Goal: Task Accomplishment & Management: Manage account settings

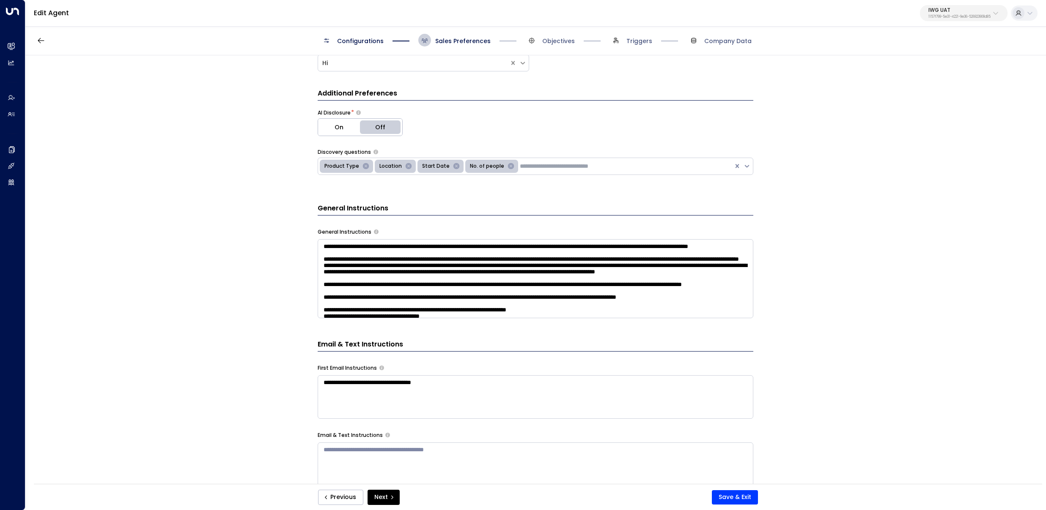
scroll to position [112, 0]
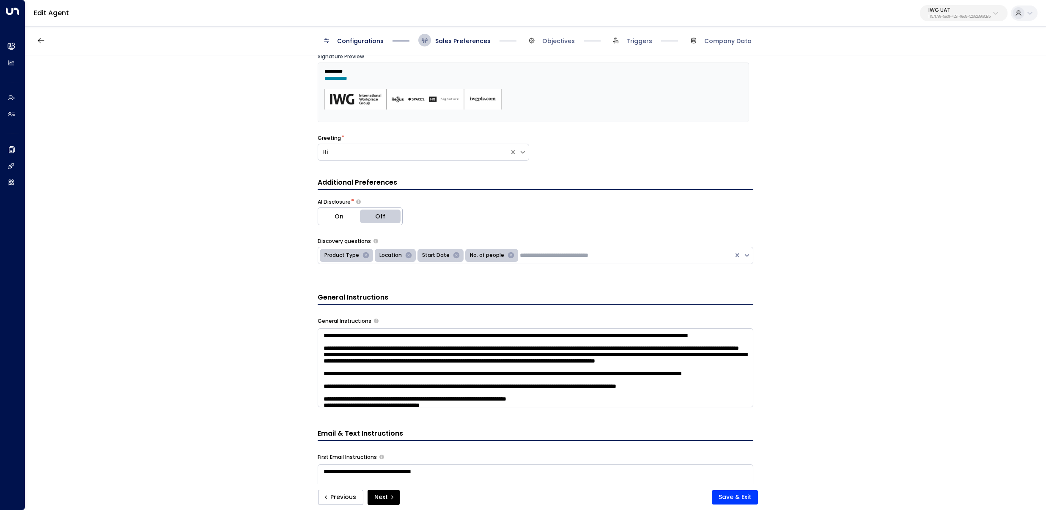
drag, startPoint x: 214, startPoint y: 266, endPoint x: 296, endPoint y: 268, distance: 81.6
click at [215, 266] on div "**********" at bounding box center [534, 272] width 1019 height 434
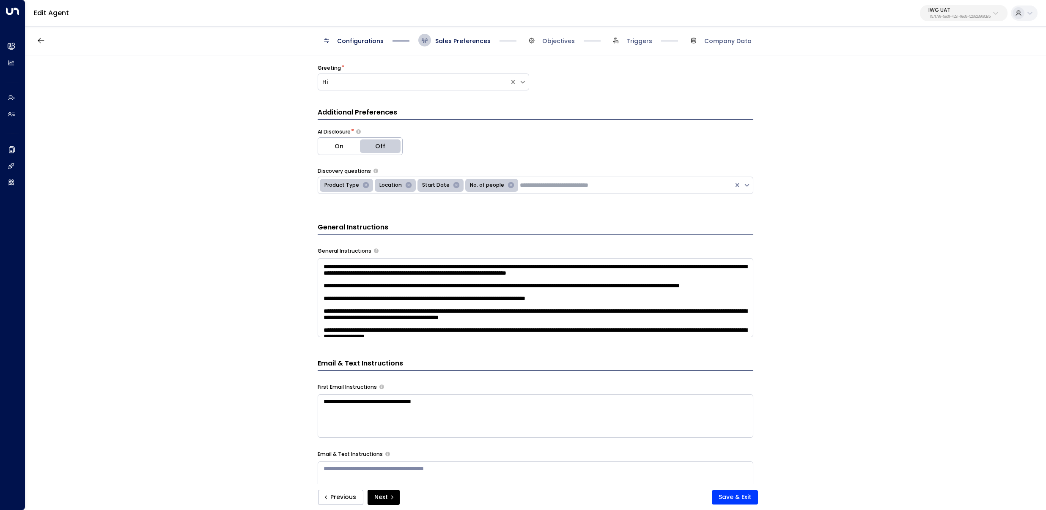
scroll to position [277, 0]
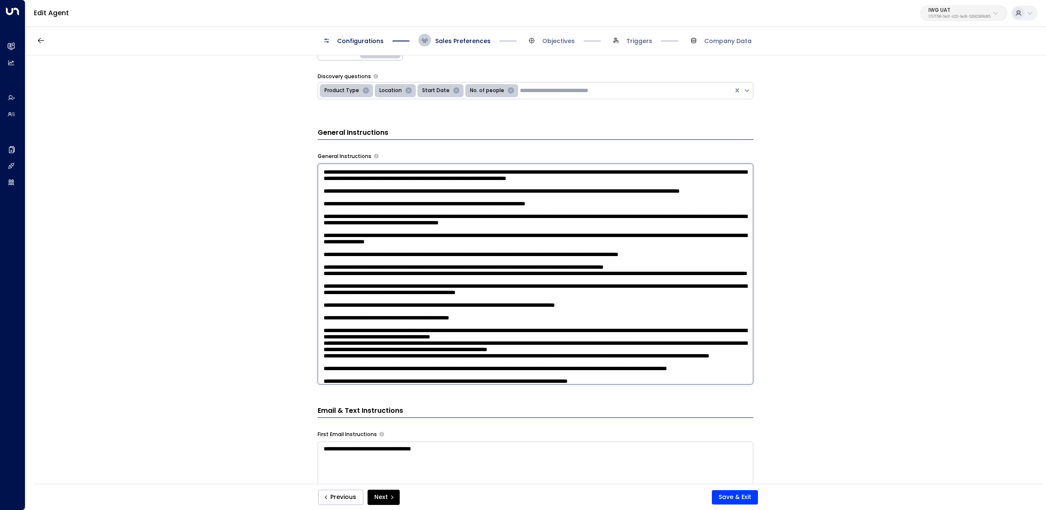
click at [361, 212] on textarea at bounding box center [535, 274] width 435 height 221
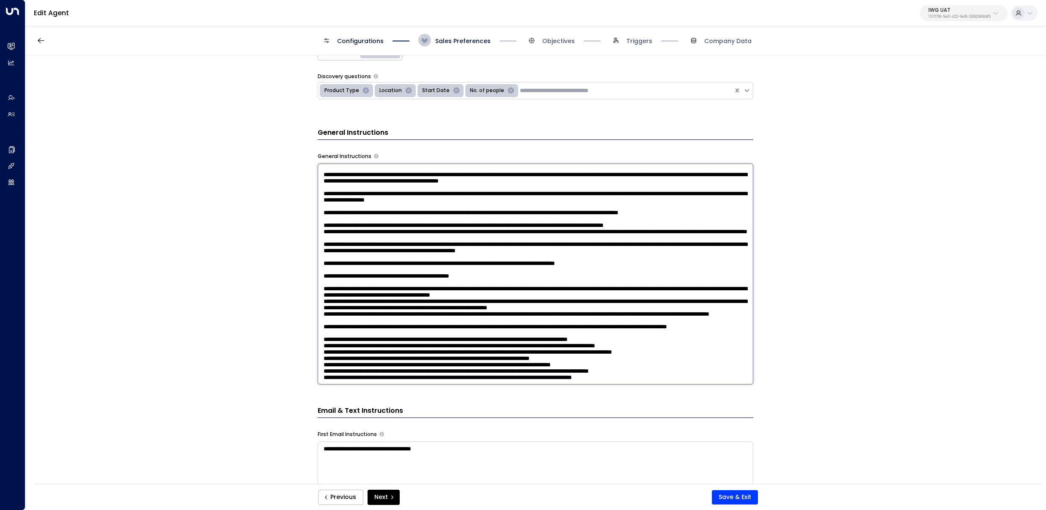
scroll to position [479, 0]
drag, startPoint x: 843, startPoint y: 281, endPoint x: 1019, endPoint y: 243, distance: 180.4
click at [843, 280] on div "**********" at bounding box center [534, 272] width 1019 height 434
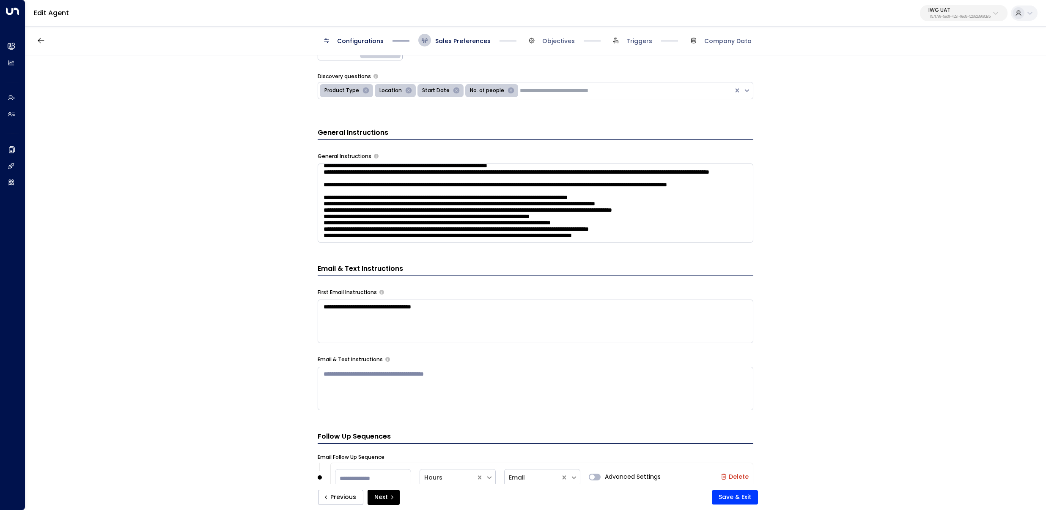
click at [964, 11] on p "IWG UAT" at bounding box center [959, 10] width 62 height 5
type input "*******"
click at [915, 66] on div "Workbox ID: 5907e685-ac3d-4b15-8777-6be708435e94" at bounding box center [938, 66] width 121 height 17
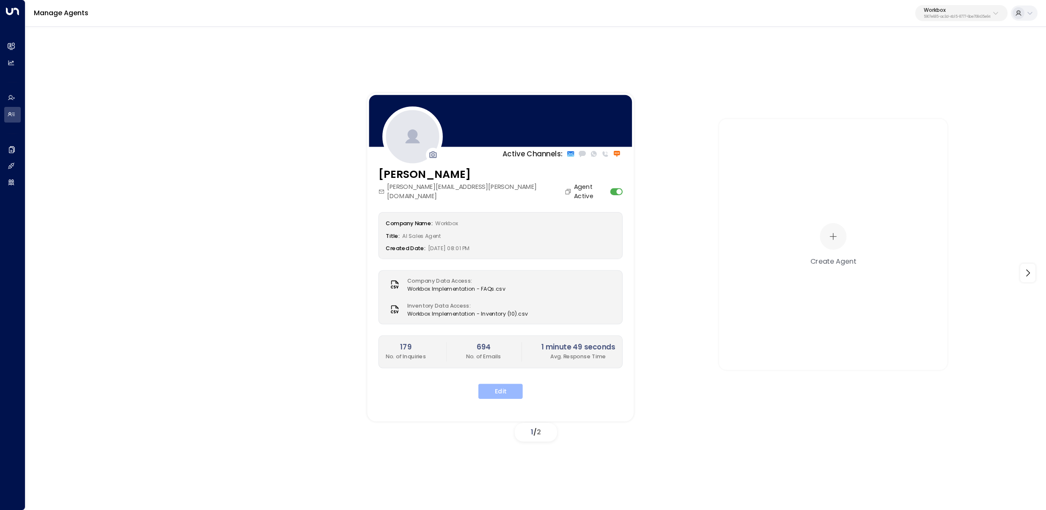
click at [496, 389] on button "Edit" at bounding box center [500, 391] width 44 height 15
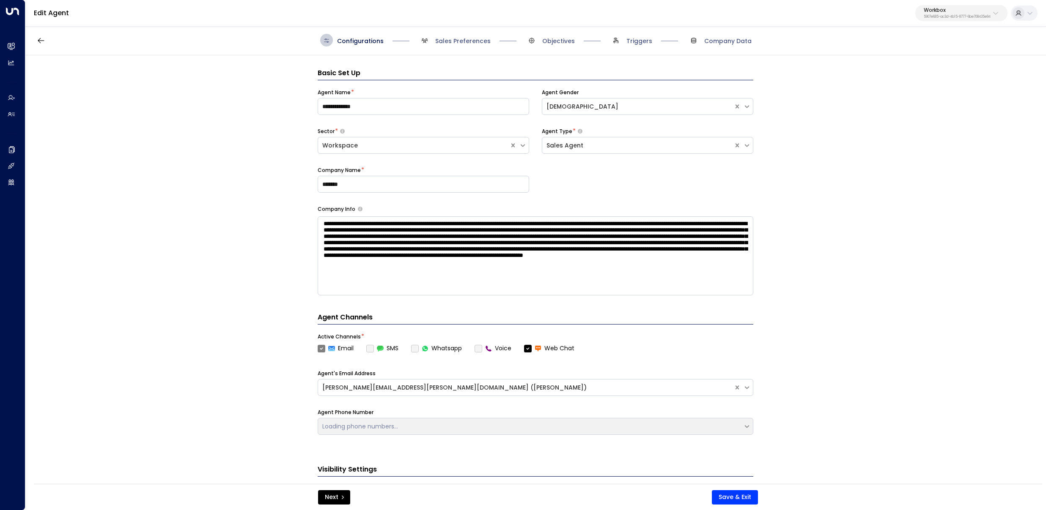
scroll to position [13, 0]
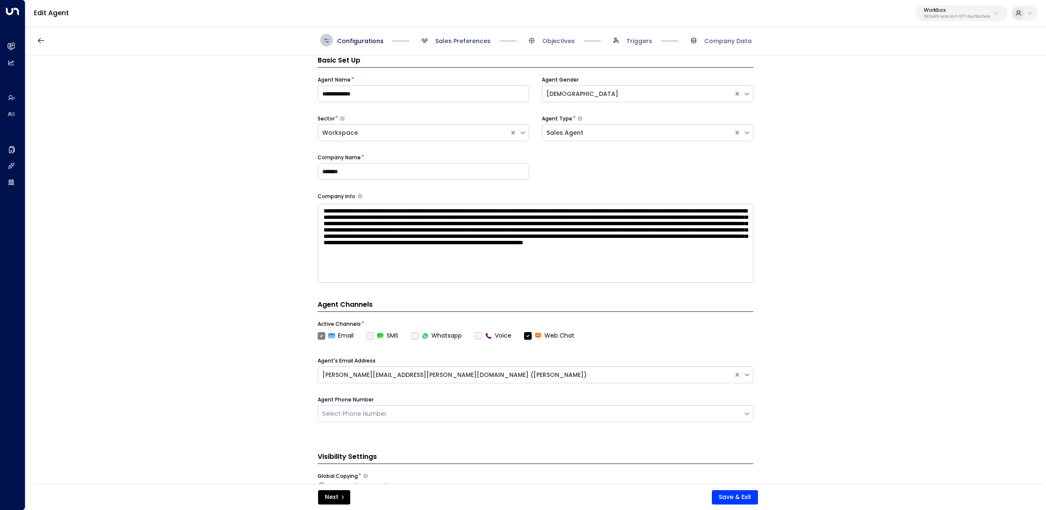
click at [461, 40] on span "Sales Preferences" at bounding box center [462, 41] width 55 height 8
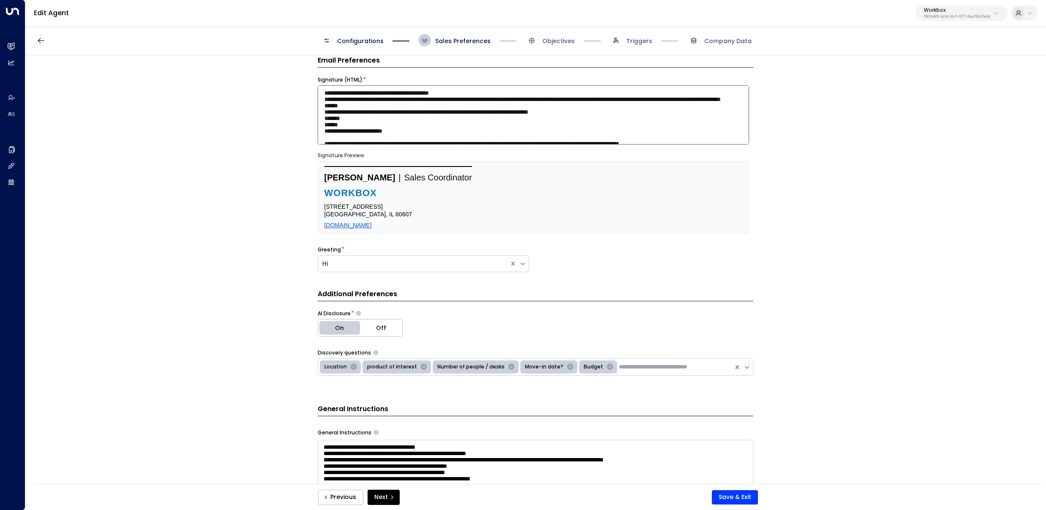
click at [491, 101] on textarea at bounding box center [533, 114] width 431 height 59
paste textarea "**********"
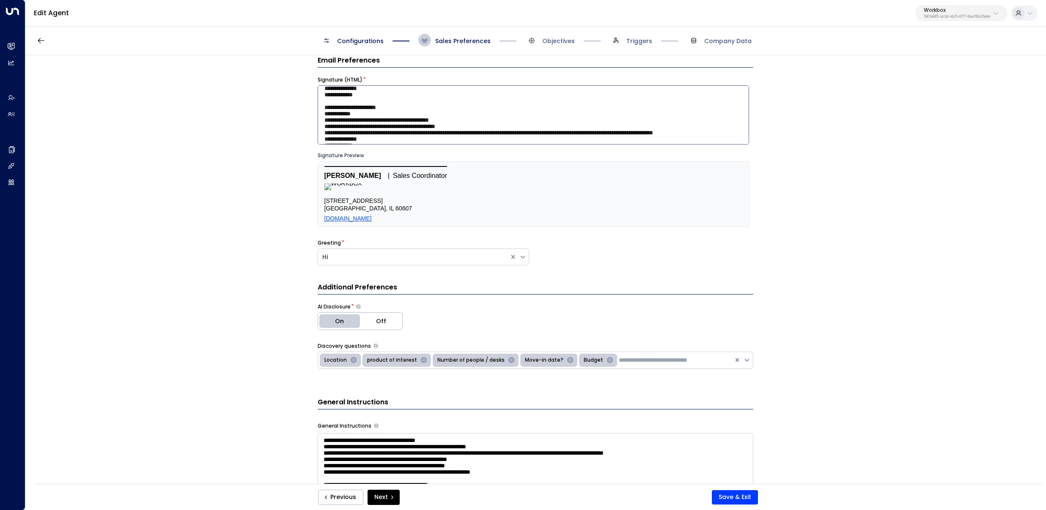
scroll to position [238, 0]
click at [401, 114] on textarea at bounding box center [533, 114] width 431 height 59
click at [506, 113] on textarea at bounding box center [533, 114] width 431 height 59
drag, startPoint x: 535, startPoint y: 112, endPoint x: 302, endPoint y: 115, distance: 233.0
click at [302, 115] on div "**********" at bounding box center [534, 272] width 1019 height 434
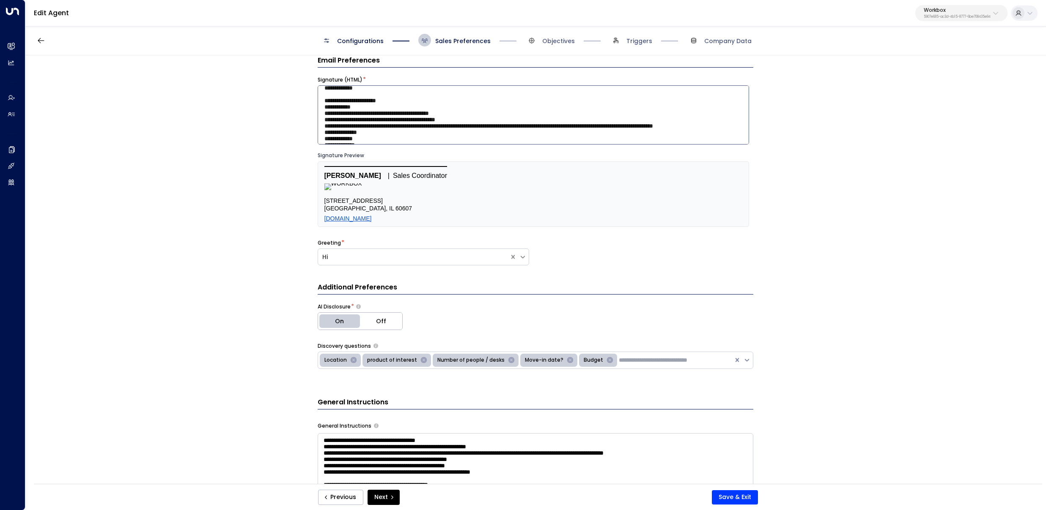
scroll to position [235, 0]
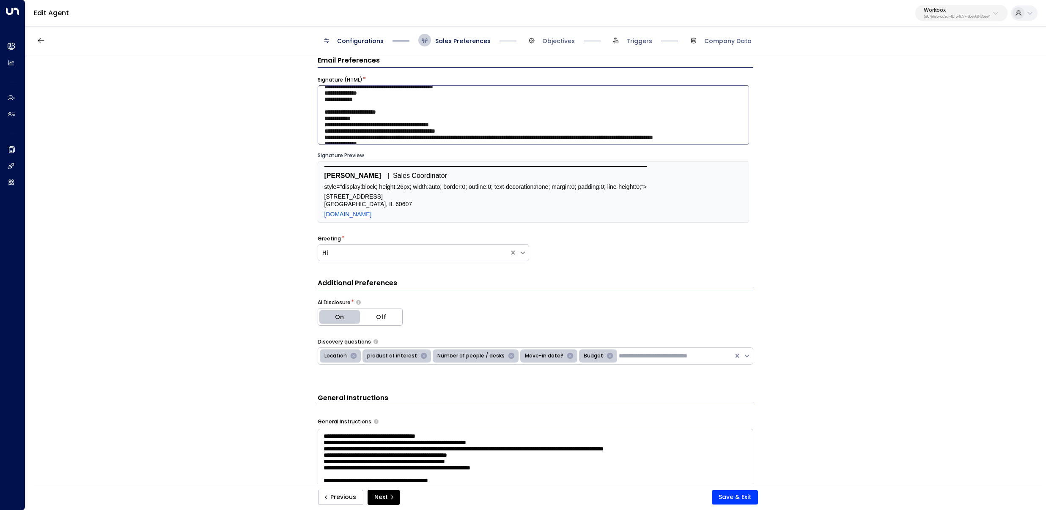
drag, startPoint x: 518, startPoint y: 120, endPoint x: 687, endPoint y: 142, distance: 170.2
click at [518, 120] on textarea at bounding box center [533, 114] width 431 height 59
paste textarea "**********"
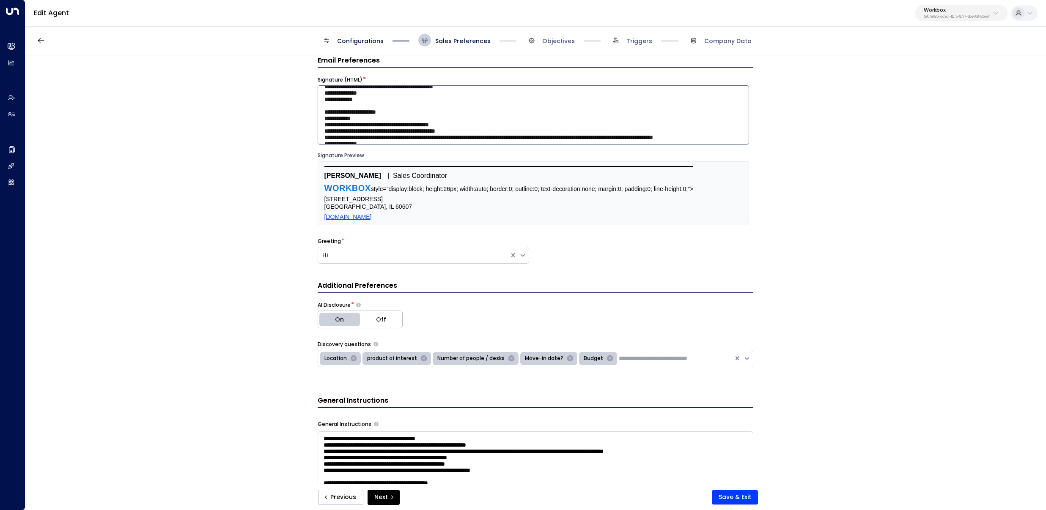
drag, startPoint x: 352, startPoint y: 135, endPoint x: 710, endPoint y: 134, distance: 358.5
click at [710, 134] on textarea at bounding box center [533, 114] width 431 height 59
type textarea "**********"
click at [225, 139] on div "**********" at bounding box center [534, 272] width 1019 height 434
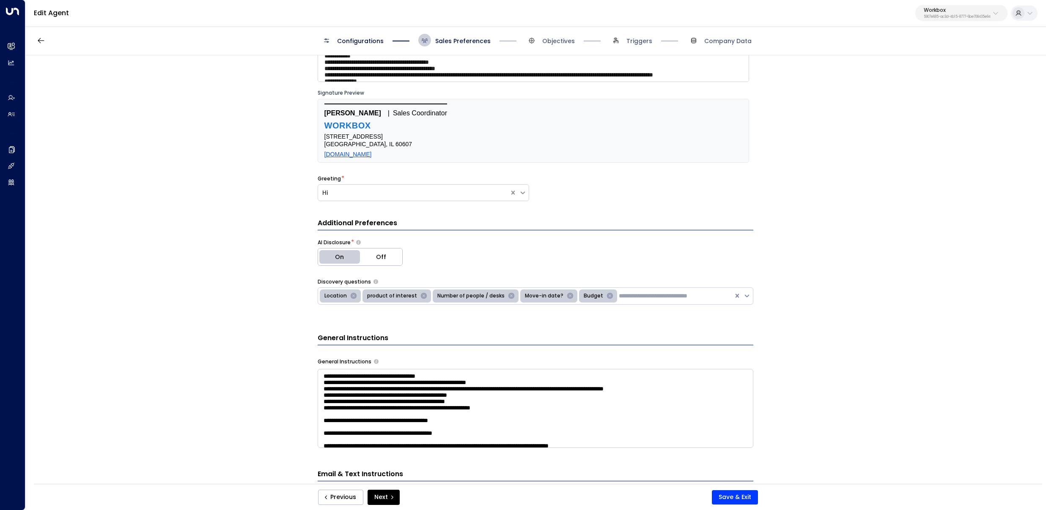
scroll to position [76, 0]
click at [728, 499] on button "Save & Exit" at bounding box center [735, 497] width 46 height 14
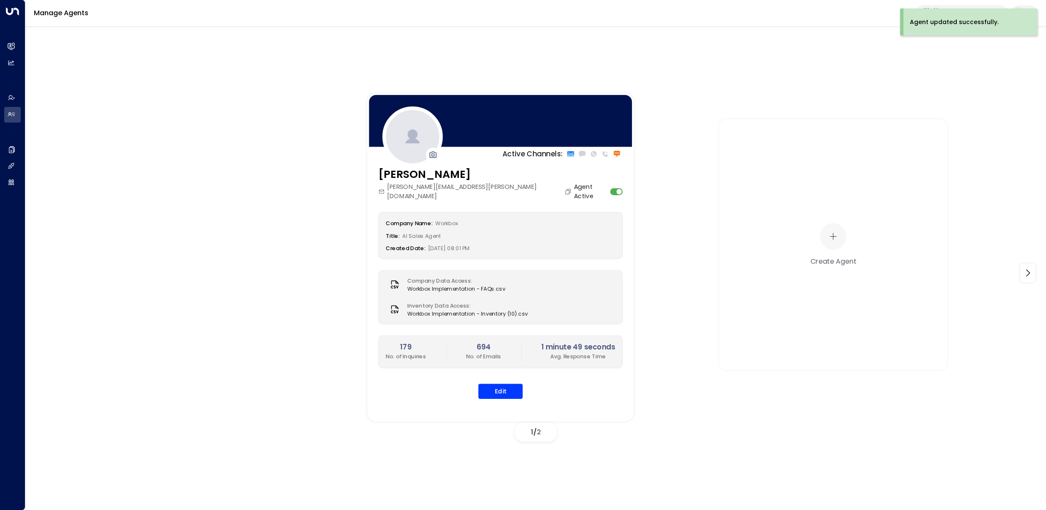
click at [506, 191] on div "olivia.carter@workboxcompany.com" at bounding box center [475, 192] width 195 height 19
click at [564, 189] on icon "Copy" at bounding box center [567, 191] width 7 height 7
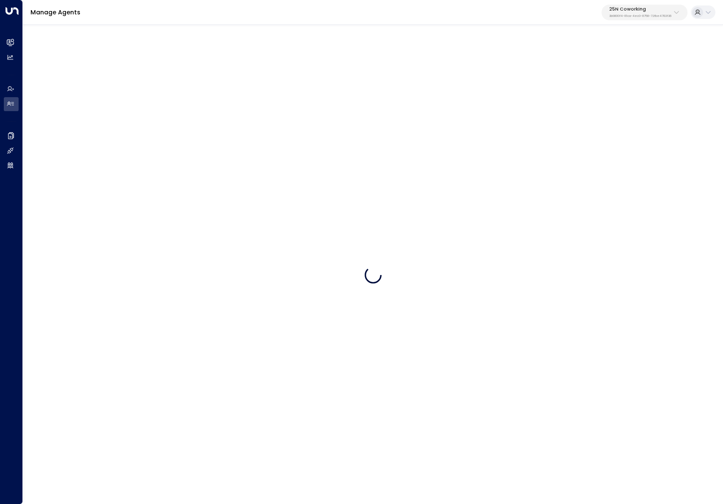
click at [668, 13] on div "25N Coworking 3b9800f4-81ca-4ec0-8758-72fbe4763f36" at bounding box center [640, 12] width 62 height 11
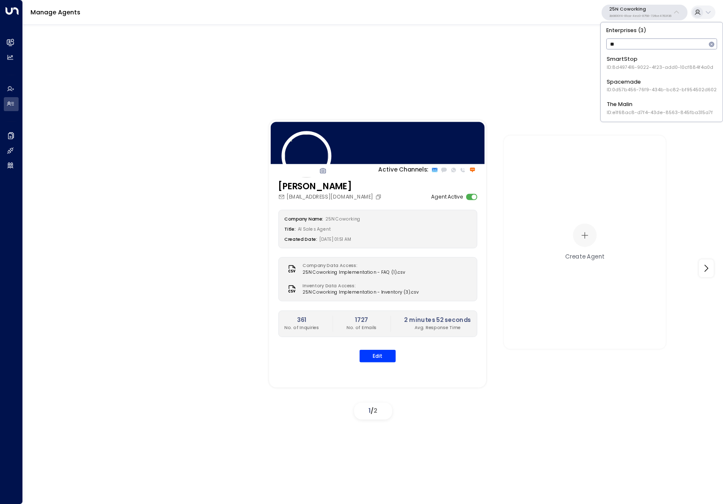
type input "**"
click at [617, 67] on span "ID: cfe0f921-6736-41ff-9ccf-6d0a7fff47c3" at bounding box center [654, 67] width 97 height 7
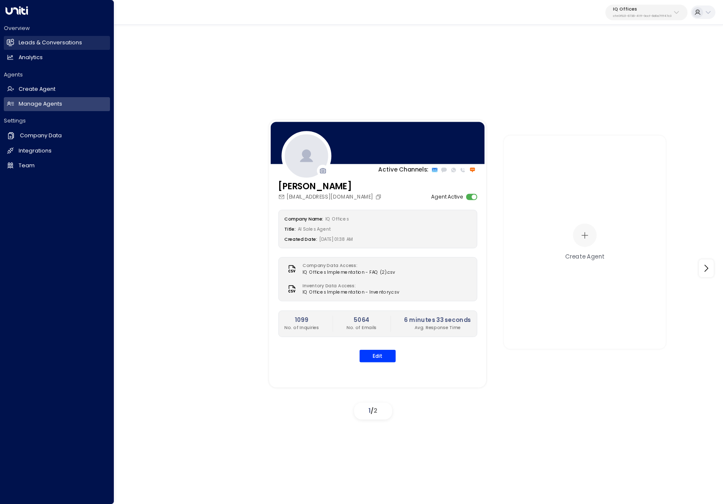
click at [12, 42] on icon at bounding box center [10, 42] width 7 height 5
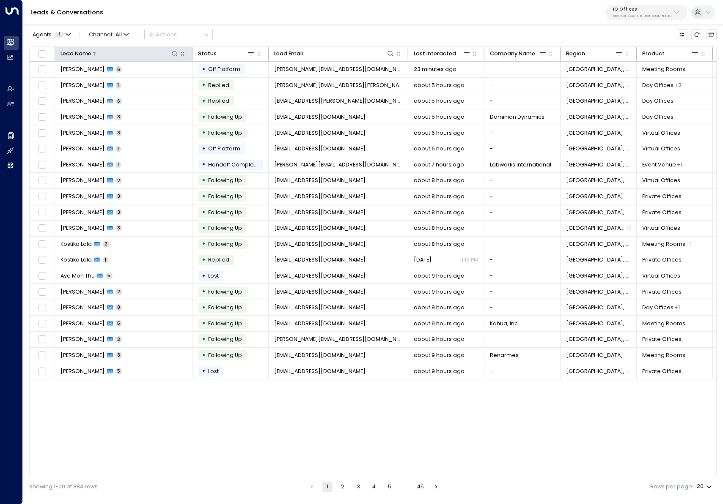
click at [175, 54] on icon at bounding box center [174, 53] width 7 height 7
type input "****"
click at [236, 42] on div "Agents 1 Channel: All Actions" at bounding box center [372, 35] width 687 height 16
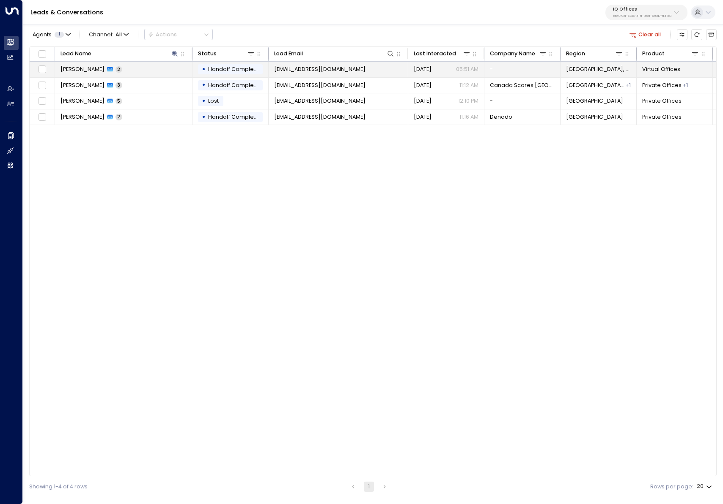
click at [129, 75] on td "Nick Khan 2" at bounding box center [123, 70] width 137 height 16
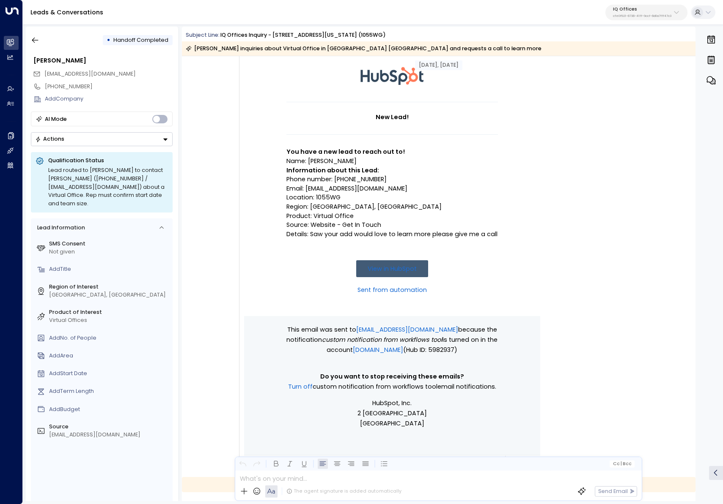
scroll to position [63, 0]
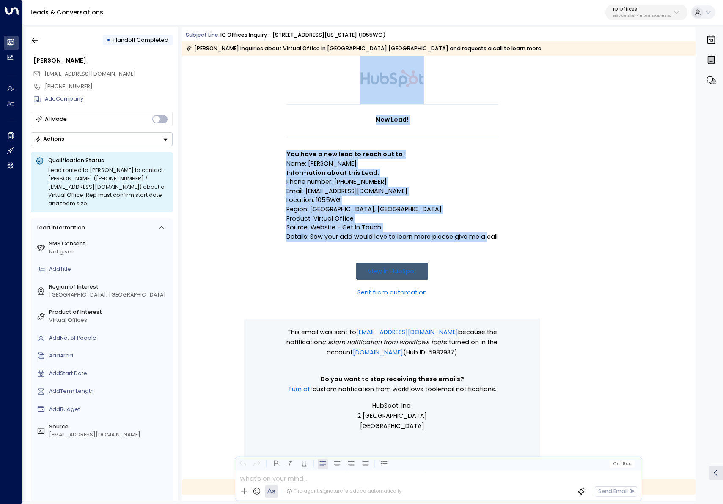
drag, startPoint x: 276, startPoint y: 160, endPoint x: 486, endPoint y: 239, distance: 224.1
click at [485, 239] on td "New Lead! You have a new lead to reach out to! Name: Nick Khan Information abou…" at bounding box center [392, 184] width 296 height 269
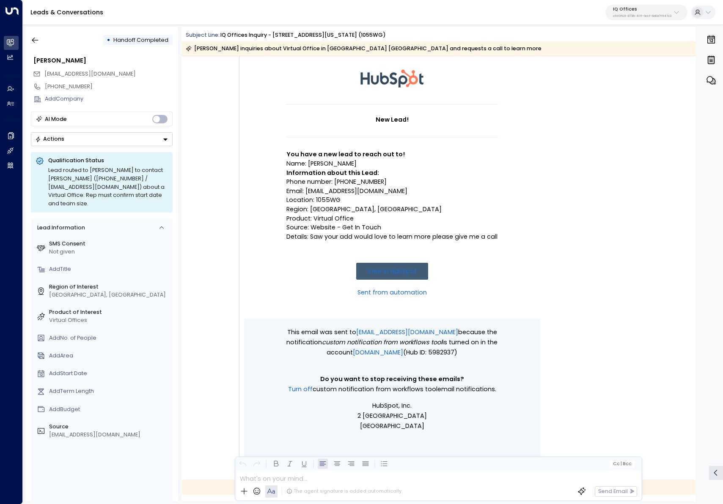
click at [495, 242] on td at bounding box center [391, 252] width 211 height 21
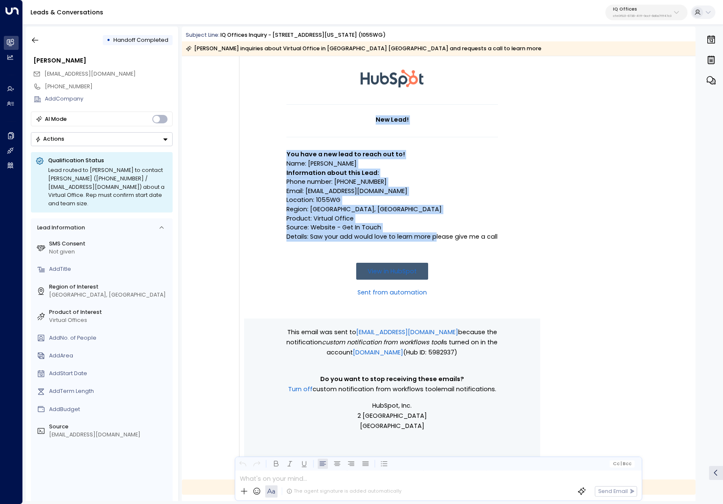
drag, startPoint x: 510, startPoint y: 238, endPoint x: 433, endPoint y: 238, distance: 76.9
click at [433, 238] on td "New Lead! You have a new lead to reach out to! Name: Nick Khan Information abou…" at bounding box center [392, 184] width 296 height 269
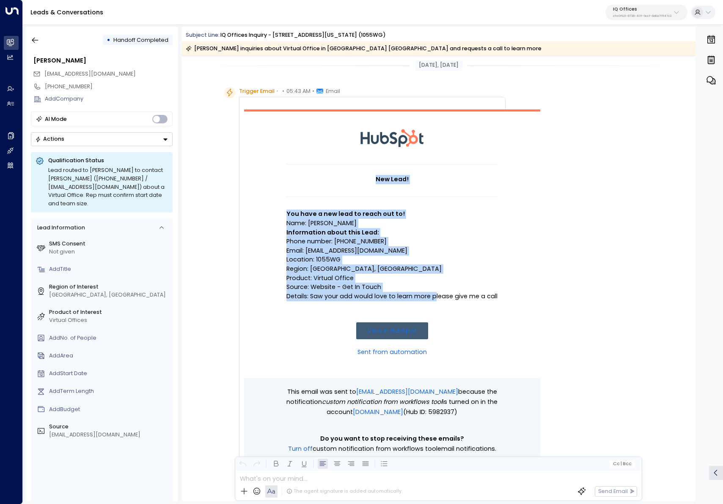
scroll to position [2, 0]
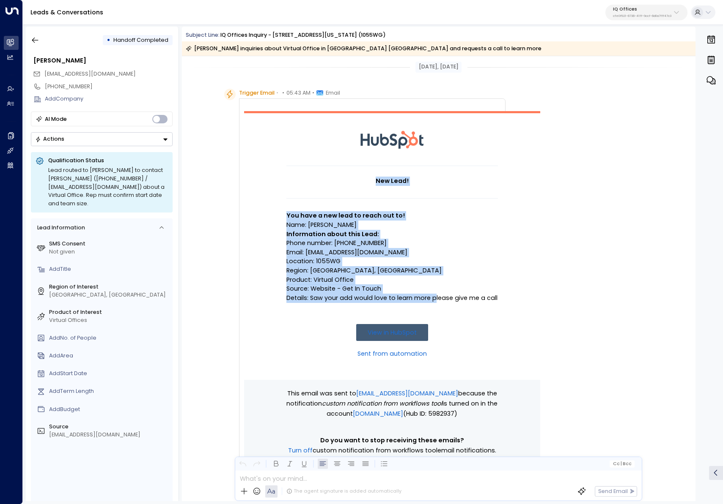
click at [441, 296] on p "Details: Saw your add would love to learn more please give me a call" at bounding box center [391, 298] width 211 height 9
drag, startPoint x: 502, startPoint y: 301, endPoint x: 428, endPoint y: 296, distance: 73.7
click at [428, 296] on td "New Lead! You have a new lead to reach out to! Name: Nick Khan Information abou…" at bounding box center [392, 245] width 296 height 269
click at [429, 296] on p "Details: Saw your add would love to learn more please give me a call" at bounding box center [391, 298] width 211 height 9
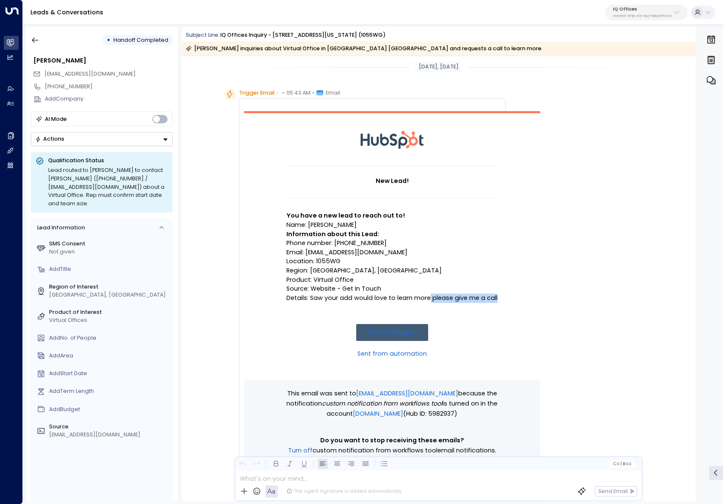
drag, startPoint x: 427, startPoint y: 297, endPoint x: 495, endPoint y: 297, distance: 67.6
click at [495, 297] on p "Details: Saw your add would love to learn more please give me a call" at bounding box center [391, 298] width 211 height 9
click at [39, 40] on button "button" at bounding box center [34, 40] width 15 height 15
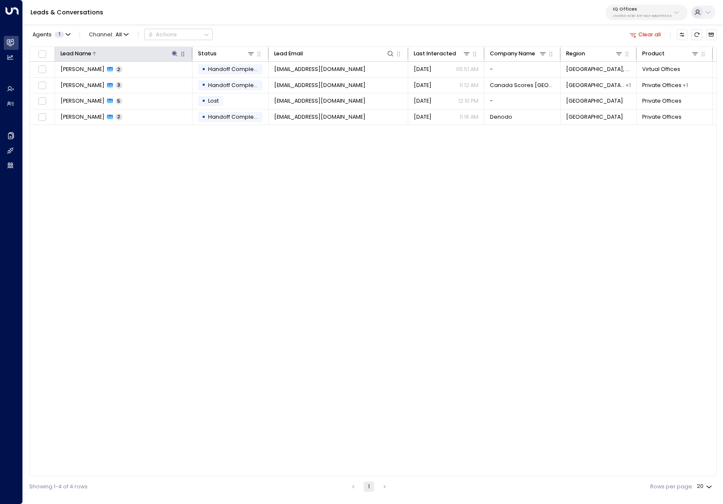
click at [173, 56] on icon at bounding box center [174, 53] width 7 height 7
type input "***"
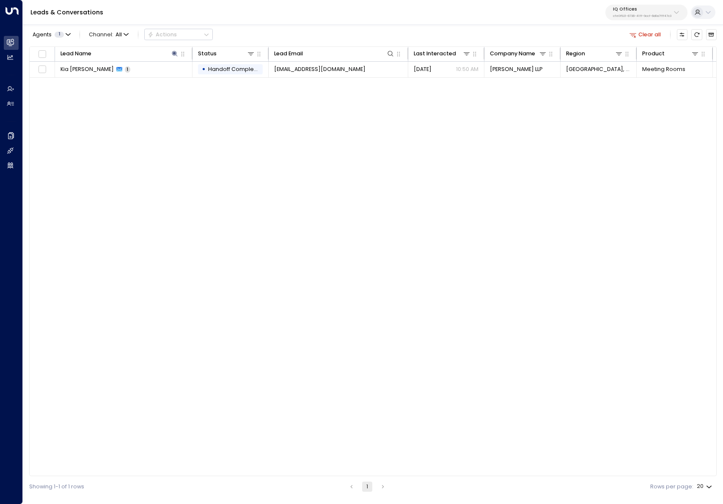
drag, startPoint x: 158, startPoint y: 357, endPoint x: 161, endPoint y: 192, distance: 164.9
click at [158, 356] on div "Lead Name Status Lead Email Last Interacted Company Name Region Product # of pe…" at bounding box center [372, 262] width 687 height 430
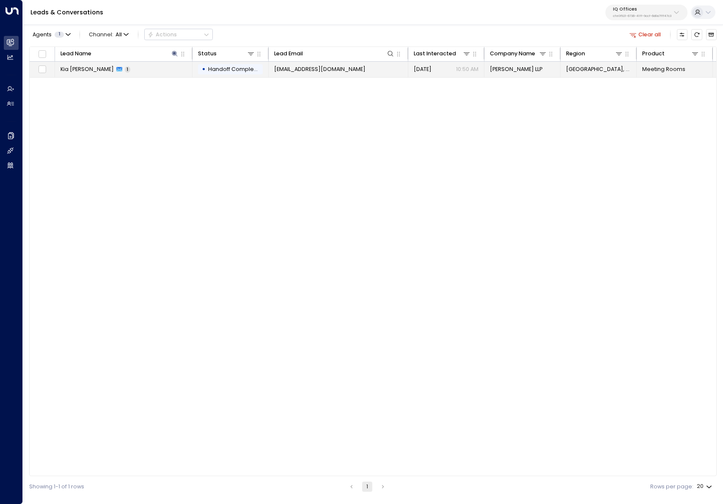
click at [150, 70] on td "Kia Postma 1" at bounding box center [123, 70] width 137 height 16
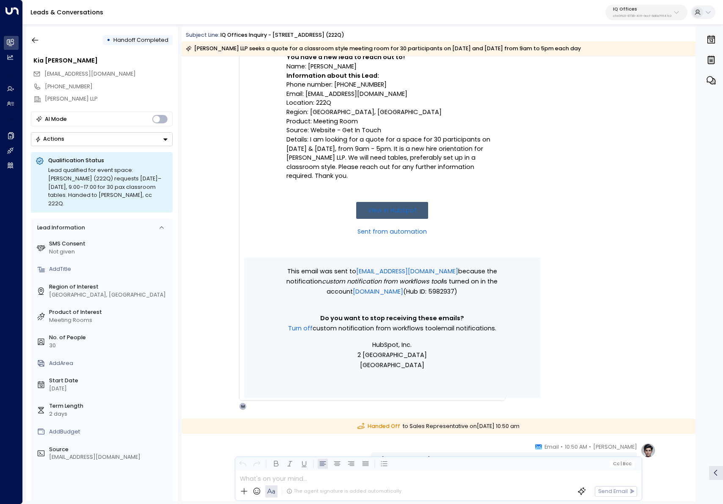
scroll to position [153, 0]
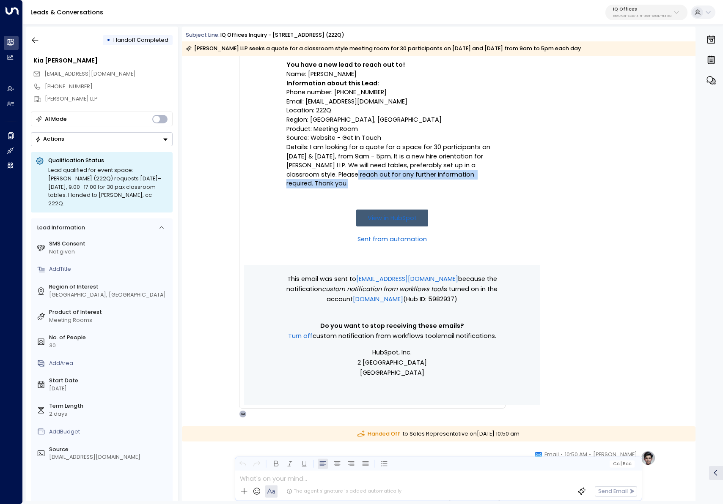
drag, startPoint x: 331, startPoint y: 188, endPoint x: 318, endPoint y: 169, distance: 22.8
click at [318, 169] on td "New Lead! You have a new lead to reach out to! Name: Kia Postma Information abo…" at bounding box center [391, 140] width 211 height 251
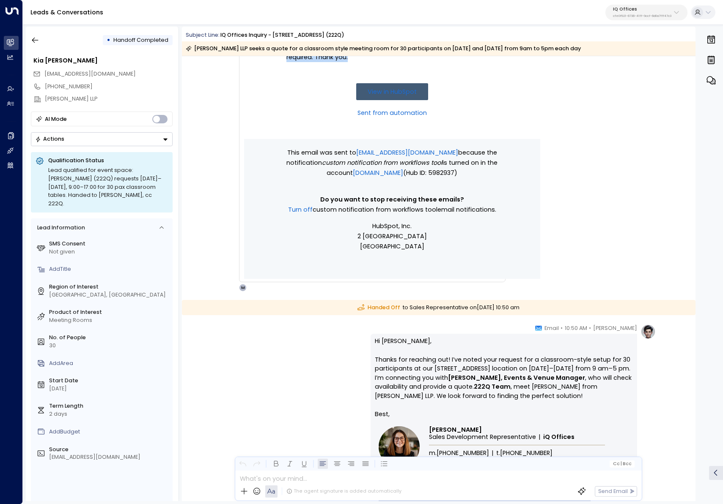
scroll to position [412, 0]
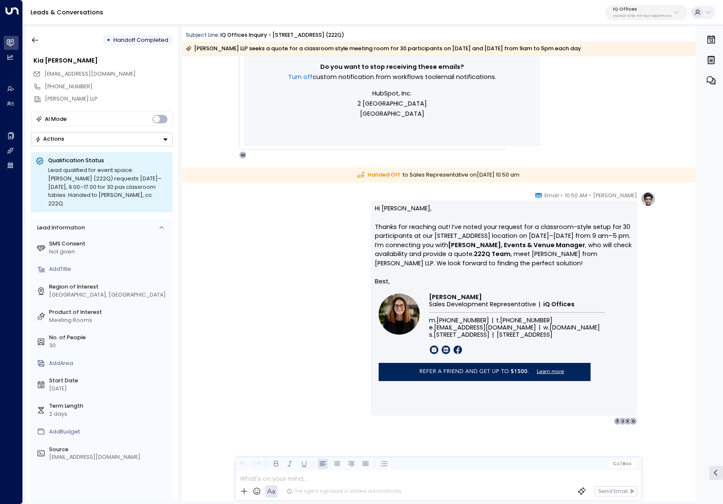
click at [542, 254] on p "Hi Kia, Thanks for reaching out! I’ve noted your request for a classroom-style …" at bounding box center [503, 240] width 257 height 73
drag, startPoint x: 476, startPoint y: 255, endPoint x: 534, endPoint y: 259, distance: 58.5
click at [534, 259] on p "Hi Kia, Thanks for reaching out! I’ve noted your request for a classroom-style …" at bounding box center [503, 240] width 257 height 73
click at [535, 260] on p "Hi Kia, Thanks for reaching out! I’ve noted your request for a classroom-style …" at bounding box center [503, 240] width 257 height 73
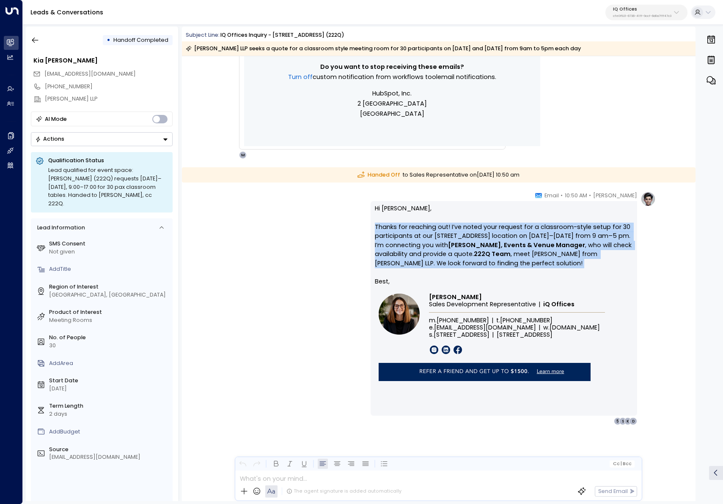
drag, startPoint x: 535, startPoint y: 260, endPoint x: 374, endPoint y: 228, distance: 164.7
click at [375, 228] on p "Hi Kia, Thanks for reaching out! I’ve noted your request for a classroom-style …" at bounding box center [503, 240] width 257 height 73
click at [376, 229] on p "Hi Kia, Thanks for reaching out! I’ve noted your request for a classroom-style …" at bounding box center [503, 240] width 257 height 73
drag, startPoint x: 372, startPoint y: 227, endPoint x: 522, endPoint y: 270, distance: 155.8
click at [522, 270] on div "Hi Kia, Thanks for reaching out! I’ve noted your request for a classroom-style …" at bounding box center [503, 308] width 266 height 215
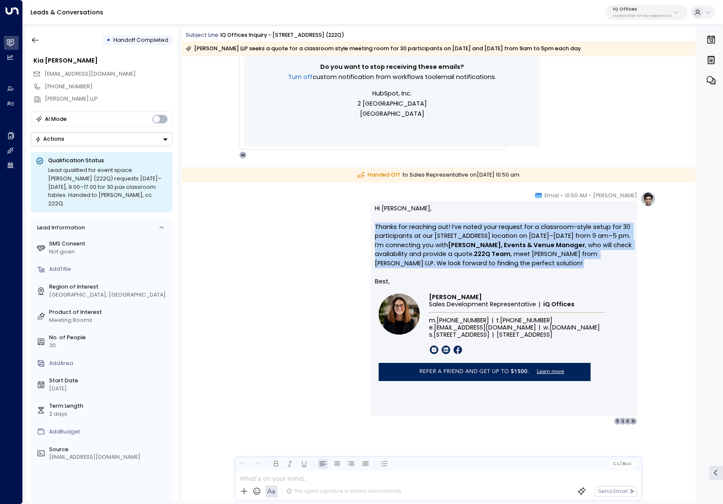
click at [522, 270] on p "Hi Kia, Thanks for reaching out! I’ve noted your request for a classroom-style …" at bounding box center [503, 240] width 257 height 73
drag, startPoint x: 523, startPoint y: 269, endPoint x: 309, endPoint y: 223, distance: 218.0
click at [309, 223] on div "Maya Bennett • 10:50 AM • Email Hi Kia, Thanks for reaching out! I’ve noted you…" at bounding box center [439, 309] width 434 height 234
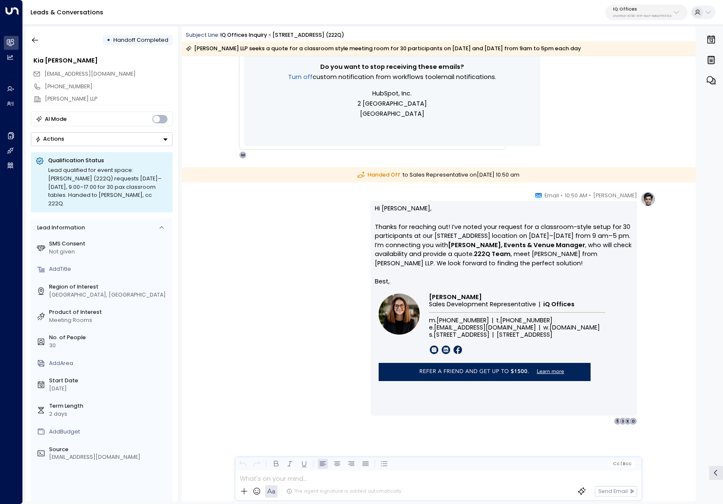
click at [479, 252] on strong "222Q Team" at bounding box center [492, 254] width 37 height 8
drag, startPoint x: 473, startPoint y: 255, endPoint x: 505, endPoint y: 254, distance: 32.1
click at [505, 254] on strong "222Q Team" at bounding box center [492, 254] width 37 height 8
copy strong "222Q Team"
click at [41, 38] on button "button" at bounding box center [34, 40] width 15 height 15
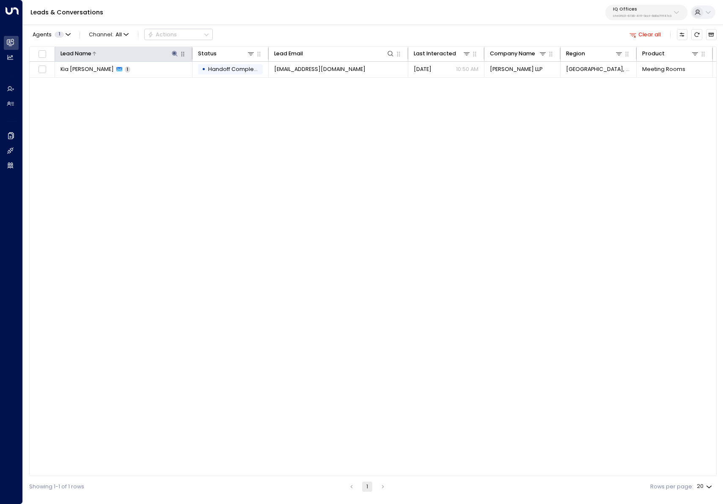
click at [173, 55] on icon at bounding box center [174, 53] width 7 height 7
click at [222, 78] on icon "button" at bounding box center [221, 81] width 7 height 7
click at [205, 81] on input "text" at bounding box center [174, 81] width 105 height 15
paste input "******"
type input "******"
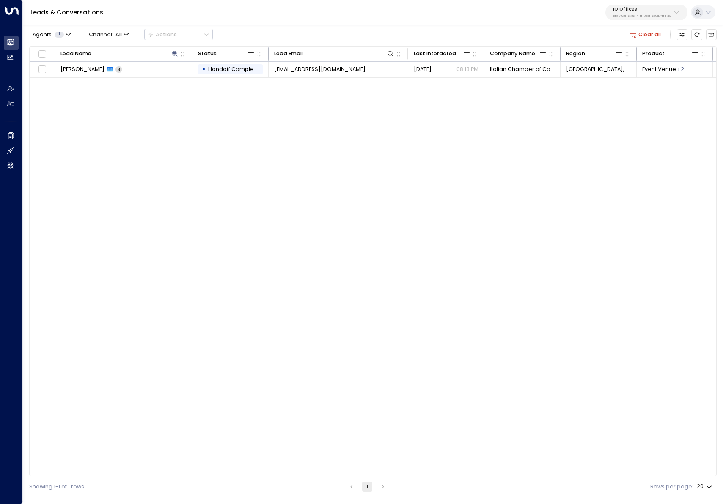
drag, startPoint x: 239, startPoint y: 240, endPoint x: 247, endPoint y: 222, distance: 19.1
click at [240, 239] on div "Lead Name Status Lead Email Last Interacted Company Name Region Product # of pe…" at bounding box center [372, 262] width 687 height 430
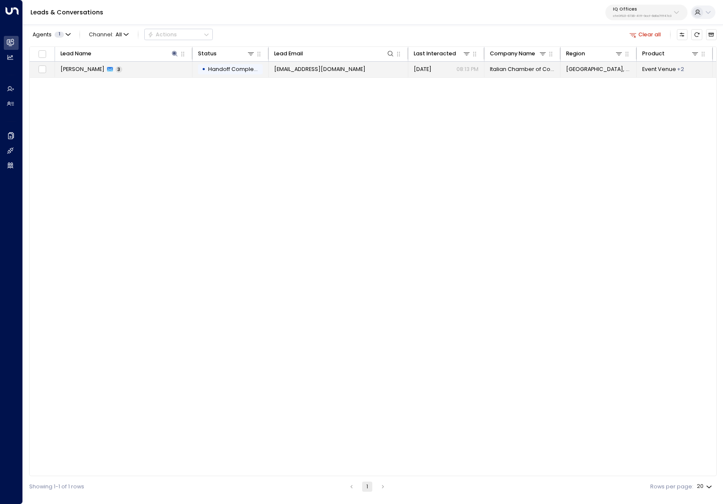
click at [301, 70] on span "ilaria@iccbc.com" at bounding box center [319, 70] width 91 height 8
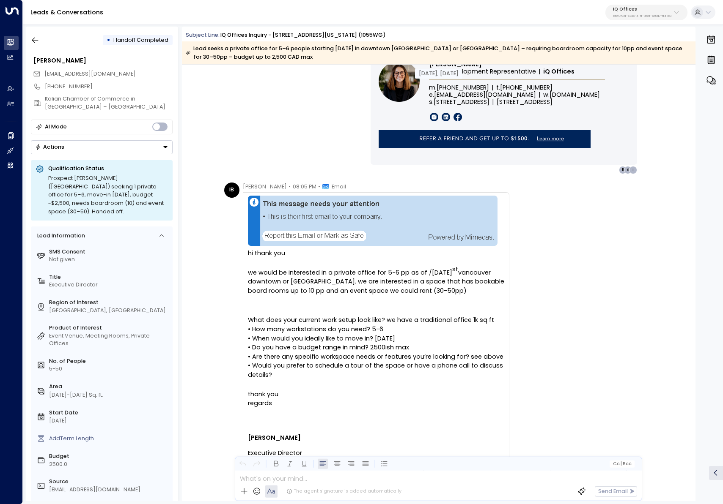
scroll to position [741, 0]
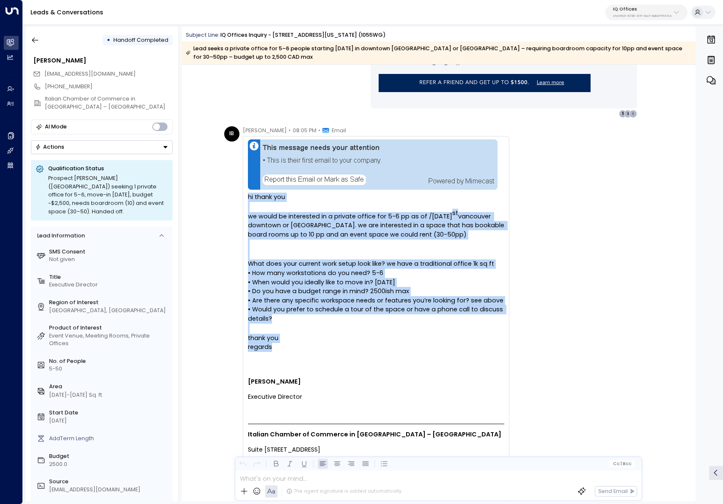
drag, startPoint x: 295, startPoint y: 345, endPoint x: 236, endPoint y: 197, distance: 158.8
click at [233, 197] on div "IB Ilaria Baldan • 08:05 PM • Email hi thank you we would be interested in a pr…" at bounding box center [366, 442] width 285 height 632
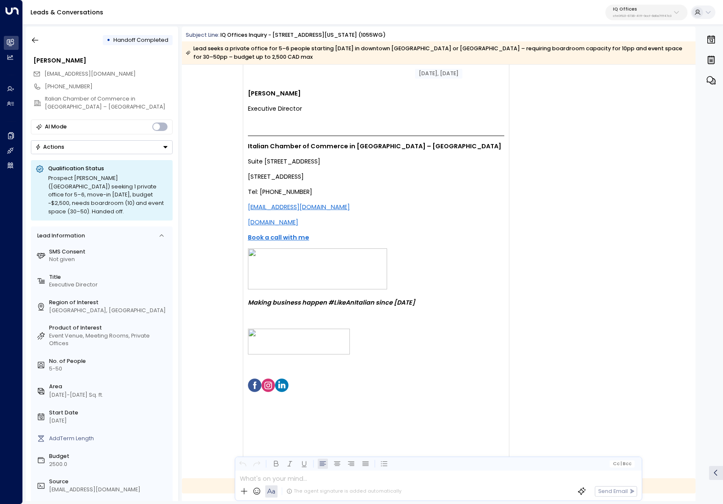
scroll to position [1287, 0]
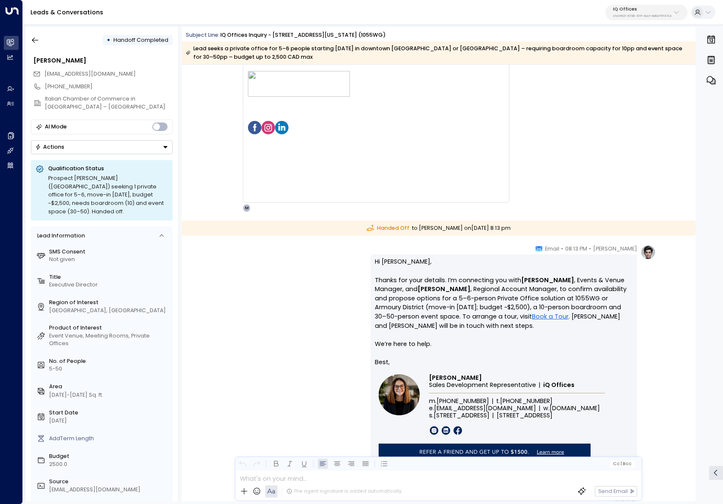
click at [334, 245] on div "Maya Bennett • 08:13 PM • Email Hi Ilaria, Thanks for your details. I’m connect…" at bounding box center [439, 375] width 434 height 261
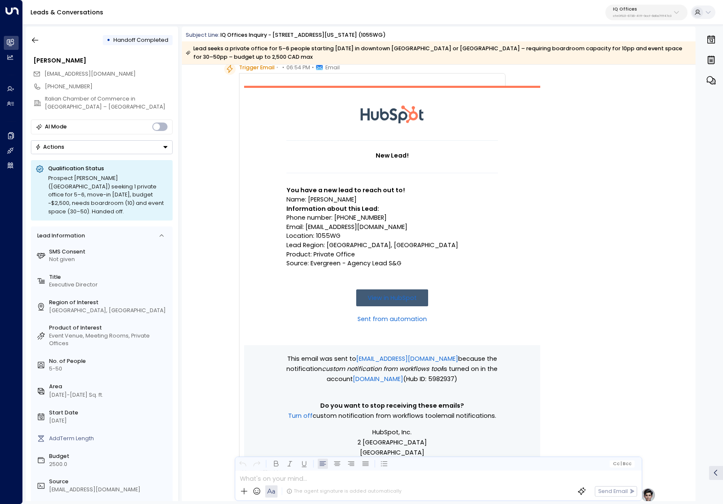
scroll to position [0, 0]
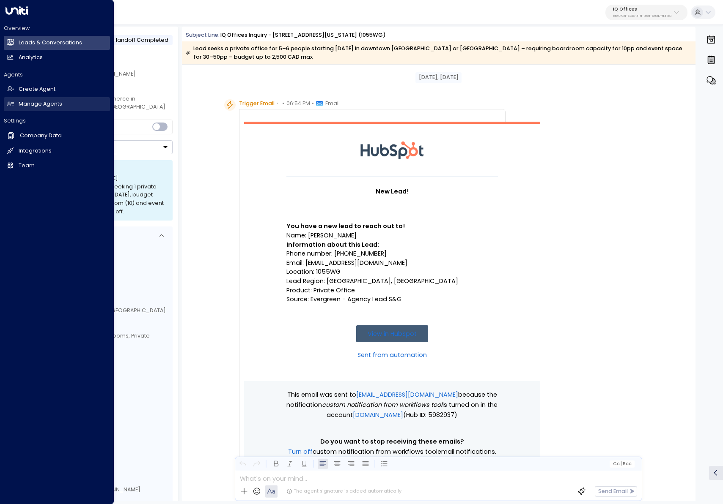
click at [27, 104] on h2 "Manage Agents" at bounding box center [41, 104] width 44 height 8
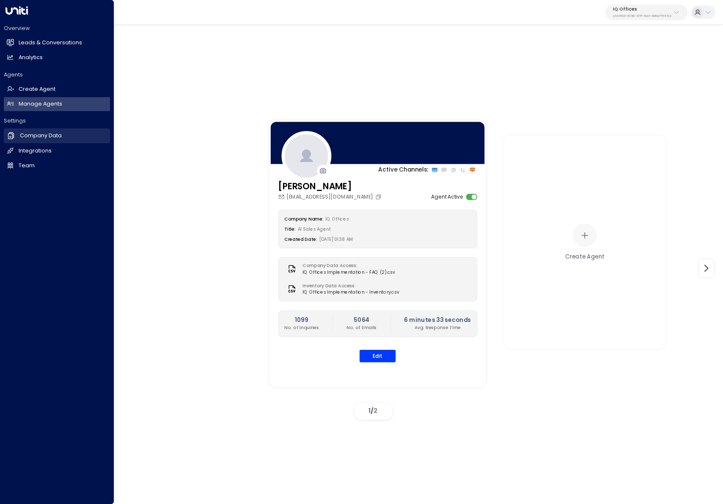
click at [27, 140] on link "Company Data Company Data" at bounding box center [57, 136] width 106 height 14
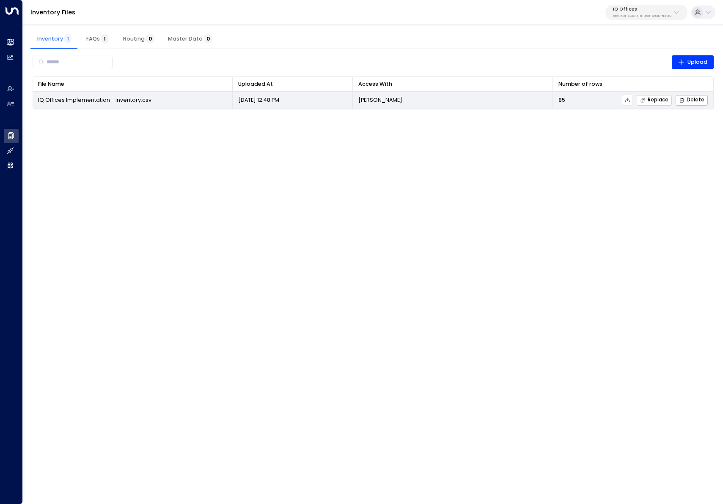
click at [660, 101] on span "Replace" at bounding box center [654, 100] width 28 height 5
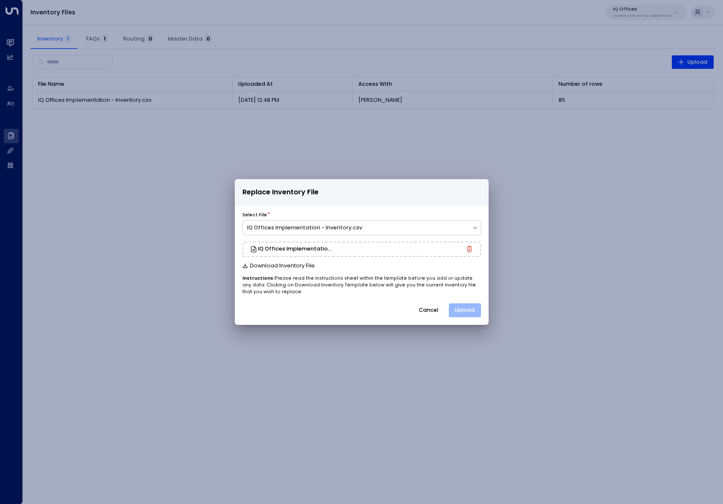
click at [465, 310] on button "Upload" at bounding box center [465, 311] width 32 height 14
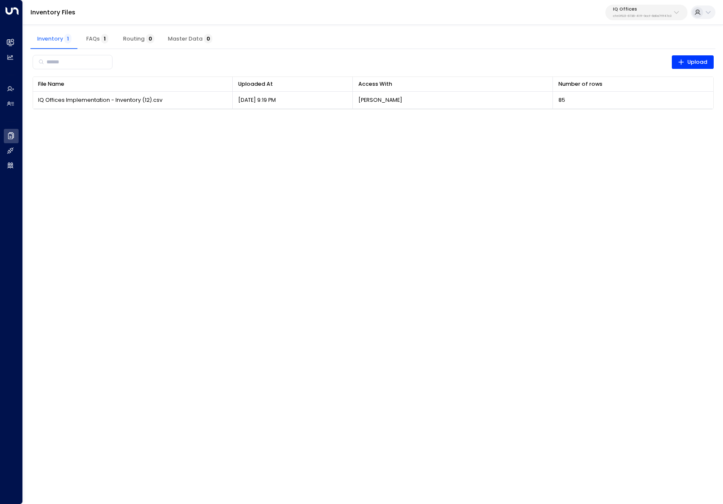
click at [121, 119] on html "Overview Leads & Conversations Leads & Conversations Analytics Analytics Agents…" at bounding box center [361, 59] width 723 height 119
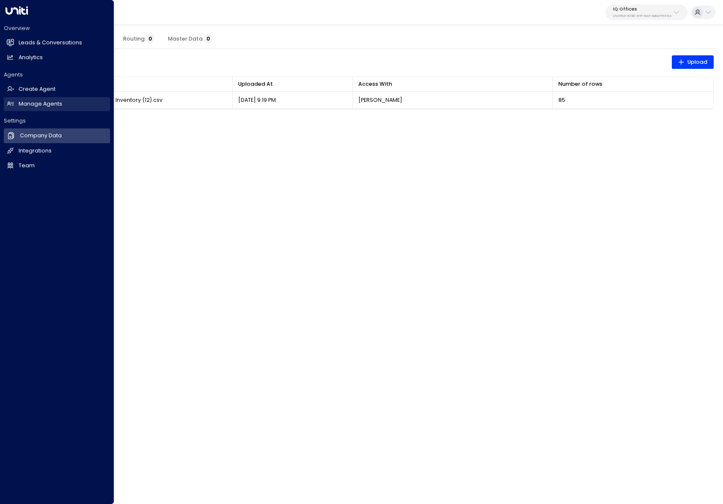
click at [13, 104] on icon at bounding box center [10, 103] width 7 height 7
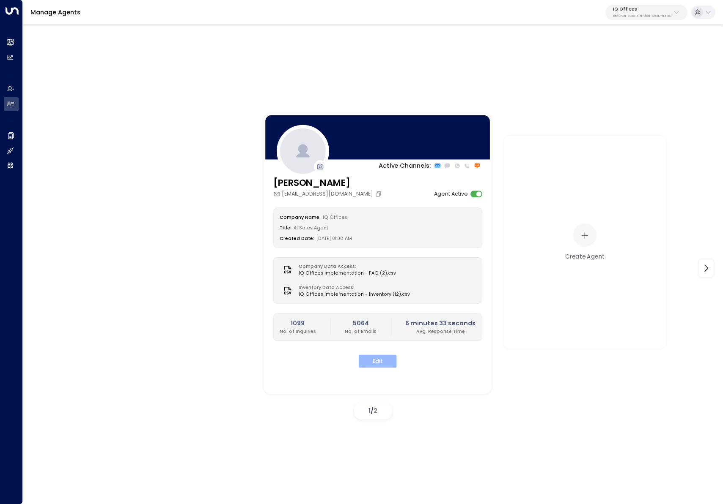
click at [388, 362] on button "Edit" at bounding box center [378, 361] width 38 height 13
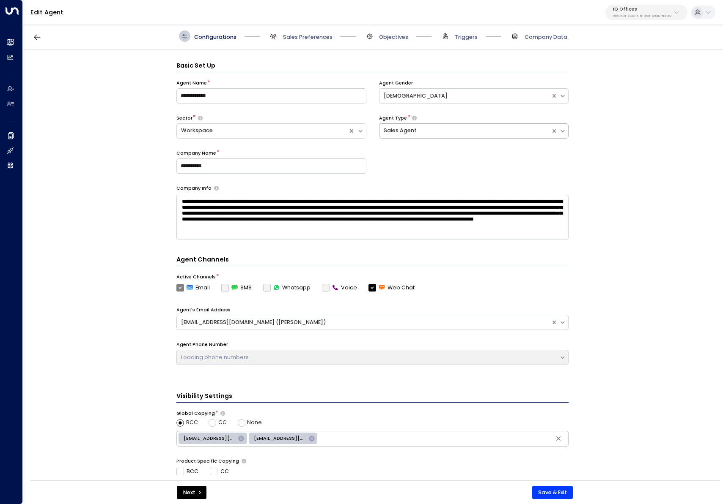
scroll to position [11, 0]
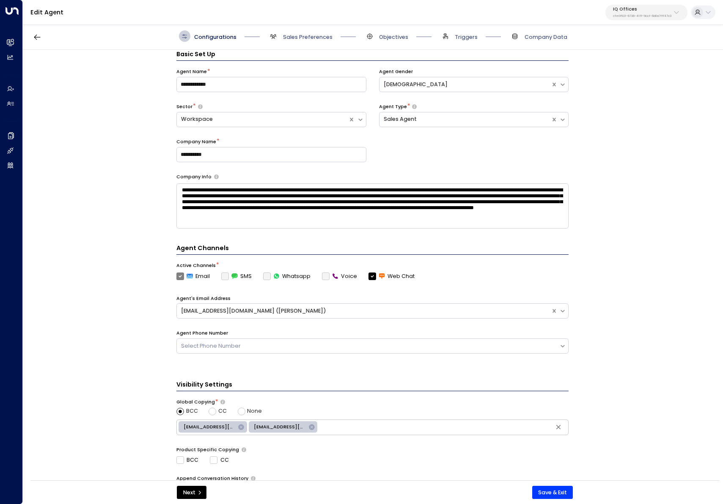
click at [463, 42] on div "Configurations Sales Preferences Objectives Triggers Company Data" at bounding box center [373, 36] width 700 height 27
drag, startPoint x: 462, startPoint y: 37, endPoint x: 424, endPoint y: 39, distance: 37.3
click at [461, 37] on span "Triggers" at bounding box center [466, 37] width 23 height 8
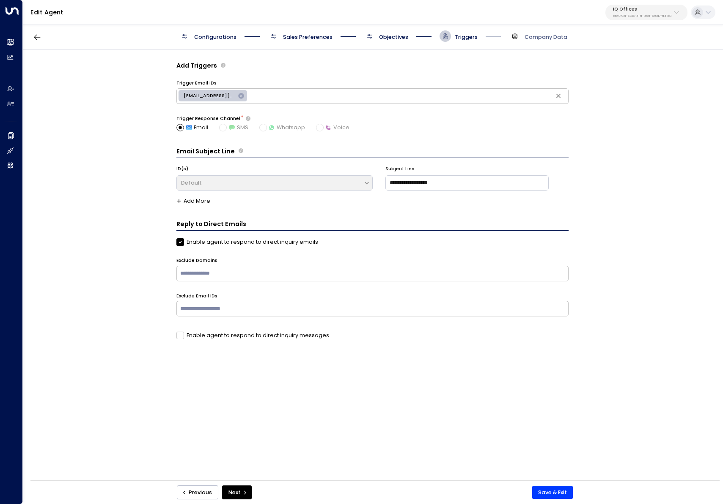
click at [386, 33] on span "Objectives" at bounding box center [393, 37] width 29 height 8
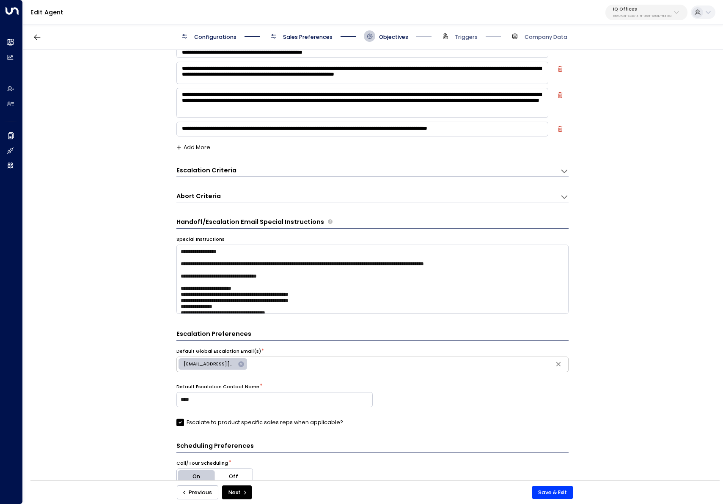
scroll to position [281, 0]
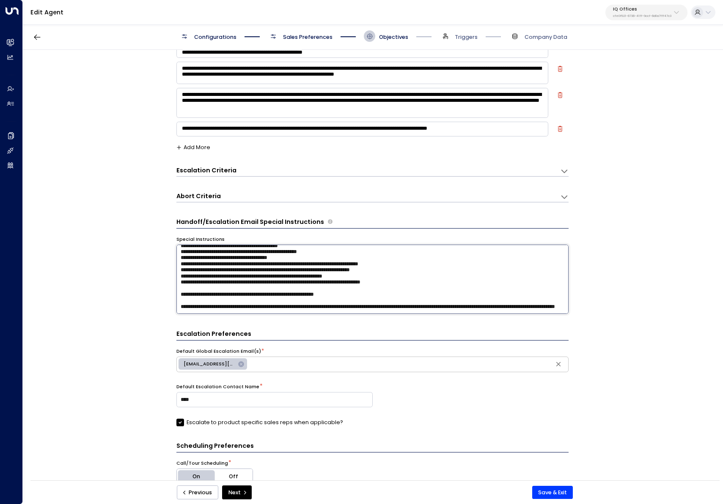
click at [279, 305] on textarea at bounding box center [372, 280] width 392 height 70
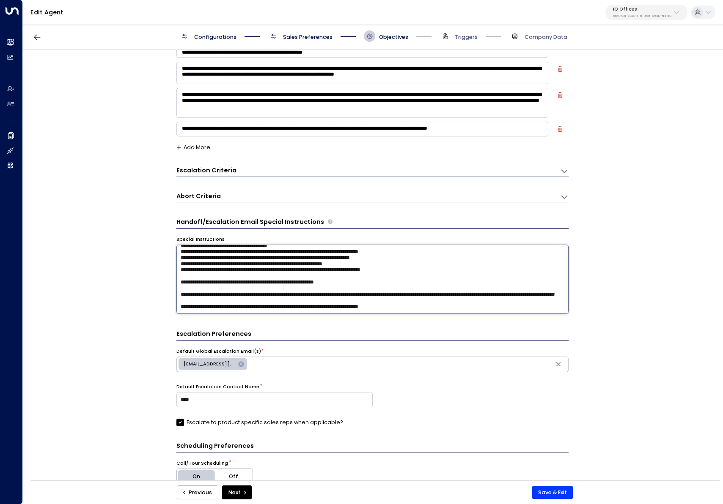
scroll to position [293, 0]
drag, startPoint x: 426, startPoint y: 308, endPoint x: 164, endPoint y: 307, distance: 261.7
click at [164, 307] on div "**********" at bounding box center [372, 268] width 699 height 436
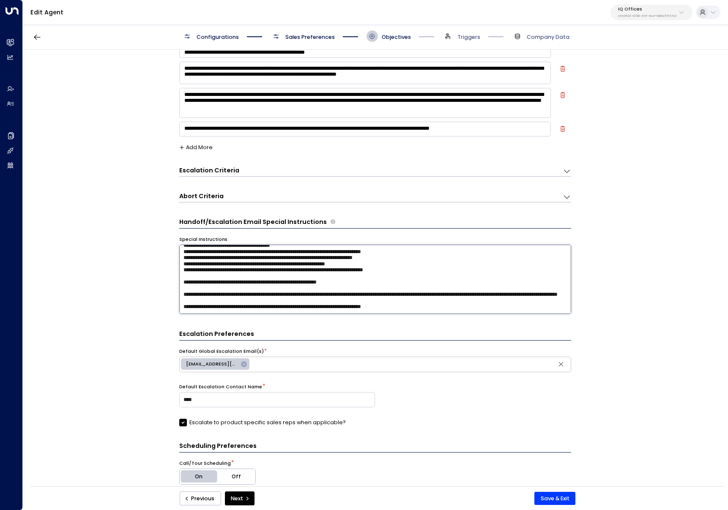
type textarea "**********"
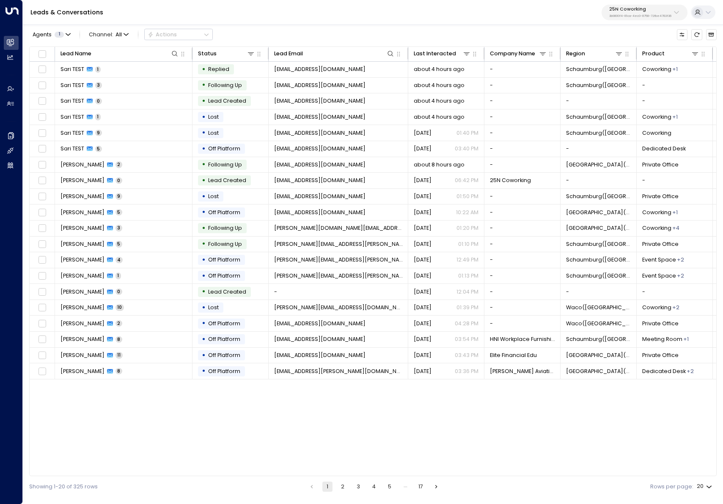
click at [638, 13] on div "25N Coworking 3b9800f4-81ca-4ec0-8758-72fbe4763f36" at bounding box center [640, 12] width 62 height 11
type input "**"
click at [625, 54] on li "IQ Offices ID: cfe0f921-6736-41ff-9ccf-6d0a7fff47c3" at bounding box center [661, 63] width 116 height 21
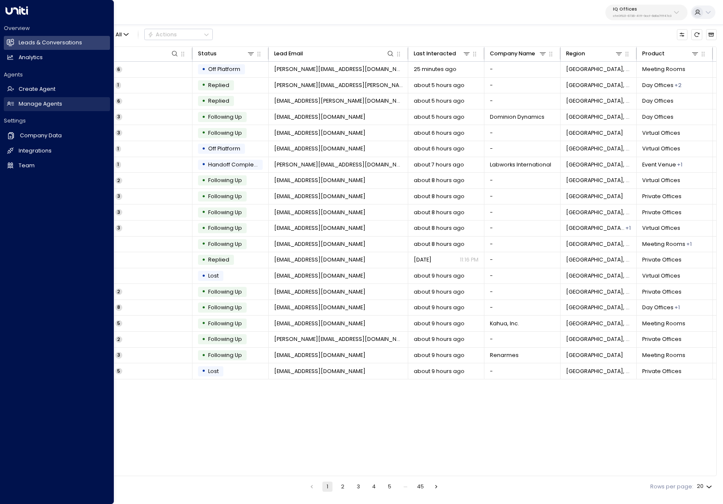
click at [15, 104] on link "Manage Agents Manage Agents" at bounding box center [57, 104] width 106 height 14
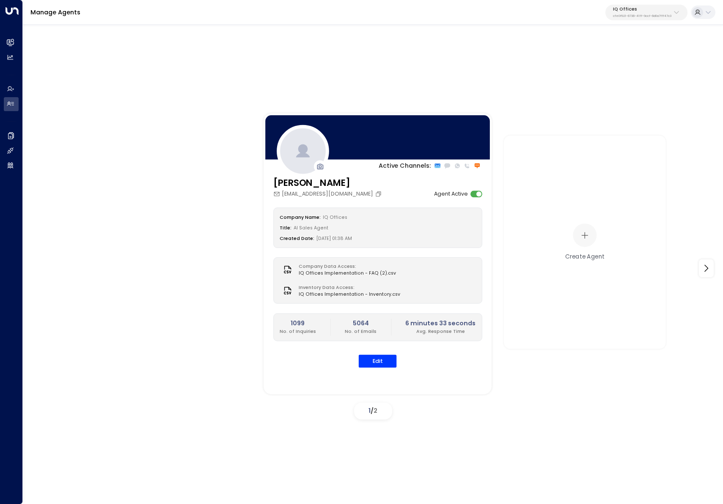
click at [368, 350] on div "Company Name: IQ Offices Title: AI Sales Agent Created Date: 10/18/2024, 01:38 …" at bounding box center [377, 288] width 209 height 160
click at [371, 364] on button "Edit" at bounding box center [378, 361] width 38 height 13
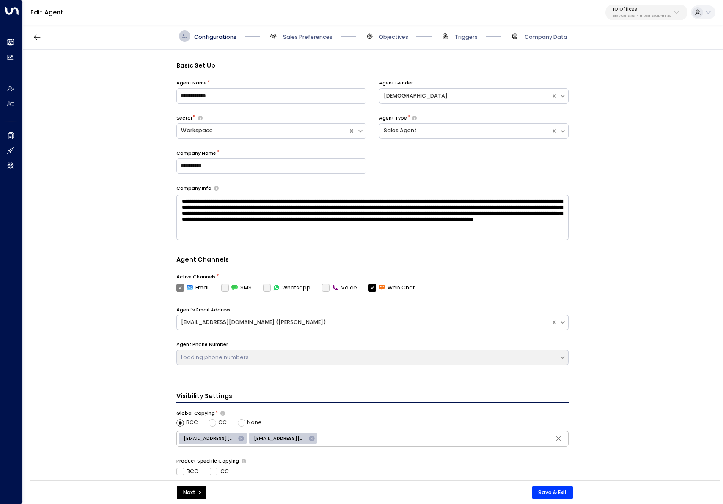
scroll to position [11, 0]
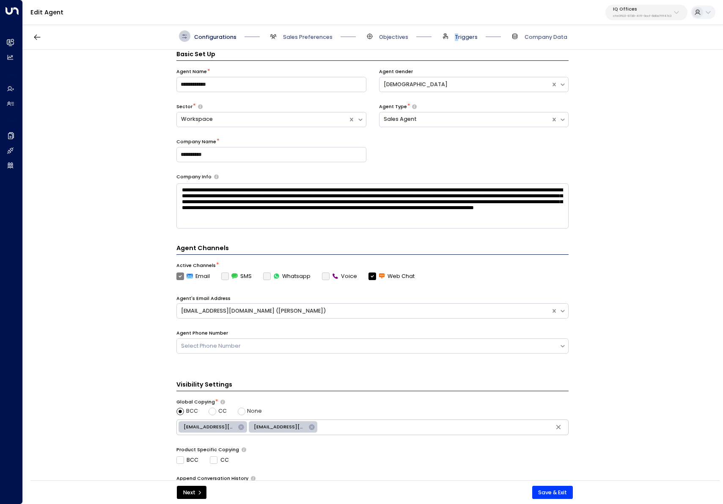
click at [457, 33] on span "Triggers" at bounding box center [466, 37] width 23 height 8
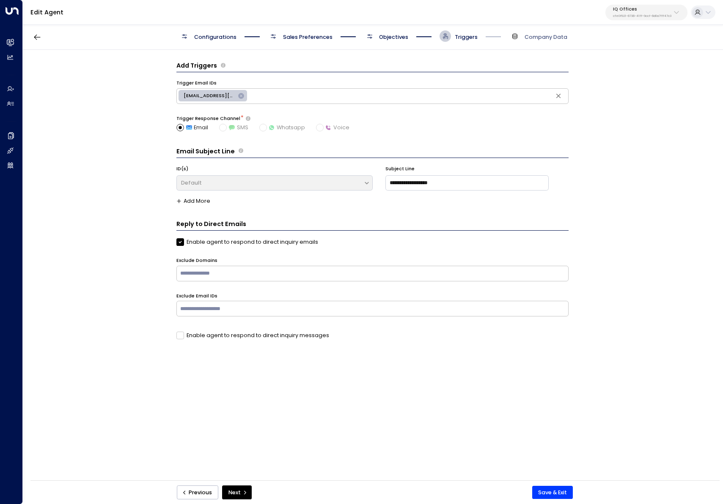
click at [388, 34] on span "Objectives" at bounding box center [393, 37] width 29 height 8
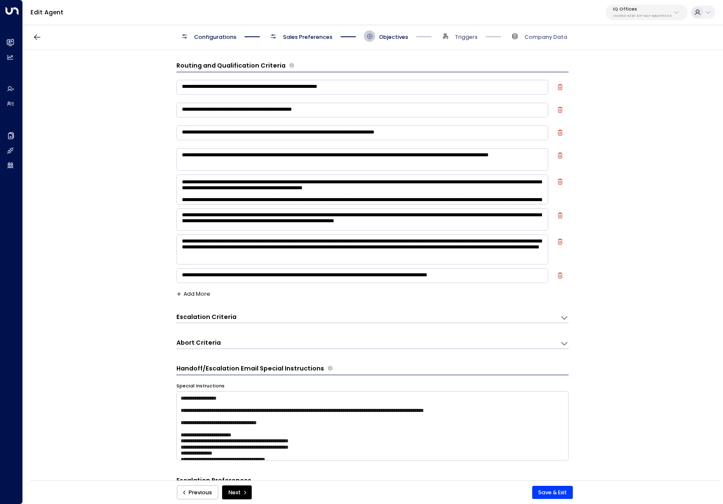
scroll to position [12, 0]
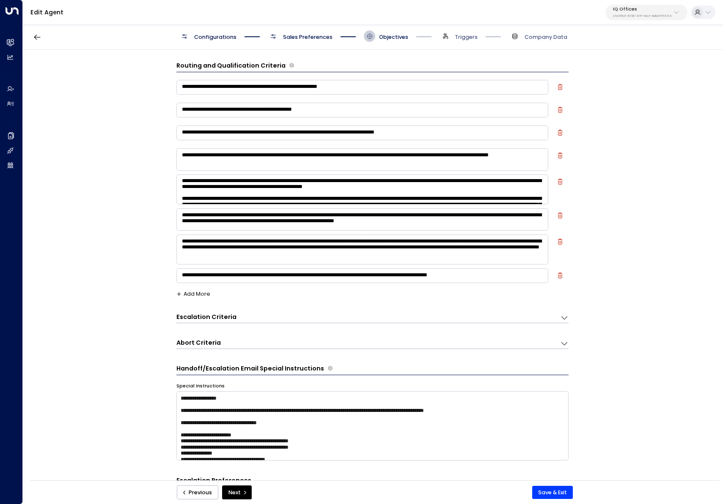
click at [200, 192] on textarea at bounding box center [362, 190] width 372 height 30
click at [198, 193] on textarea at bounding box center [362, 190] width 372 height 30
type textarea "**********"
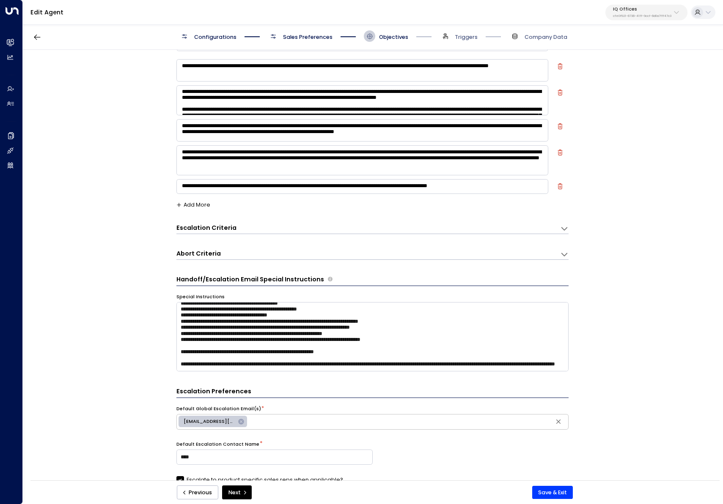
scroll to position [164, 0]
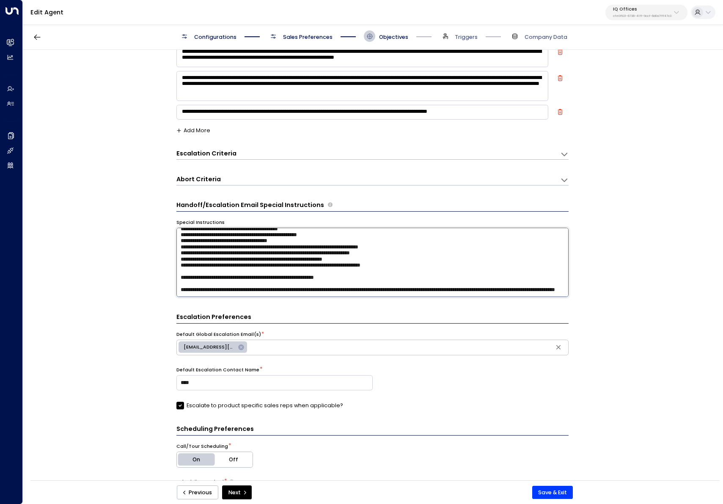
click at [318, 296] on textarea at bounding box center [372, 263] width 392 height 70
paste textarea "**********"
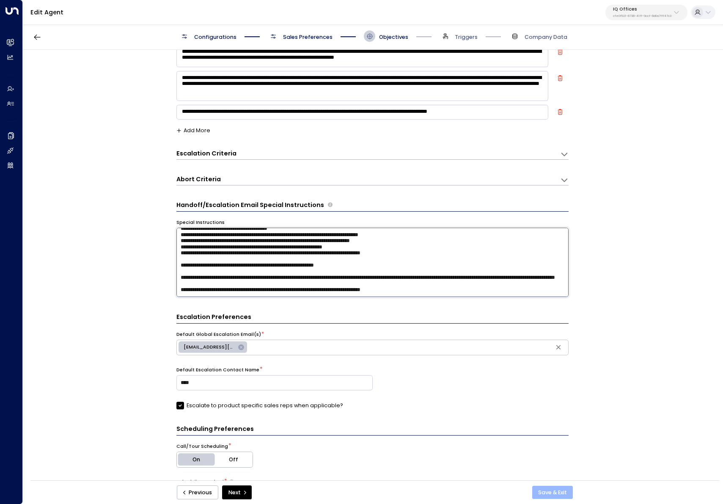
type textarea "**********"
click at [553, 496] on button "Save & Exit" at bounding box center [552, 493] width 41 height 14
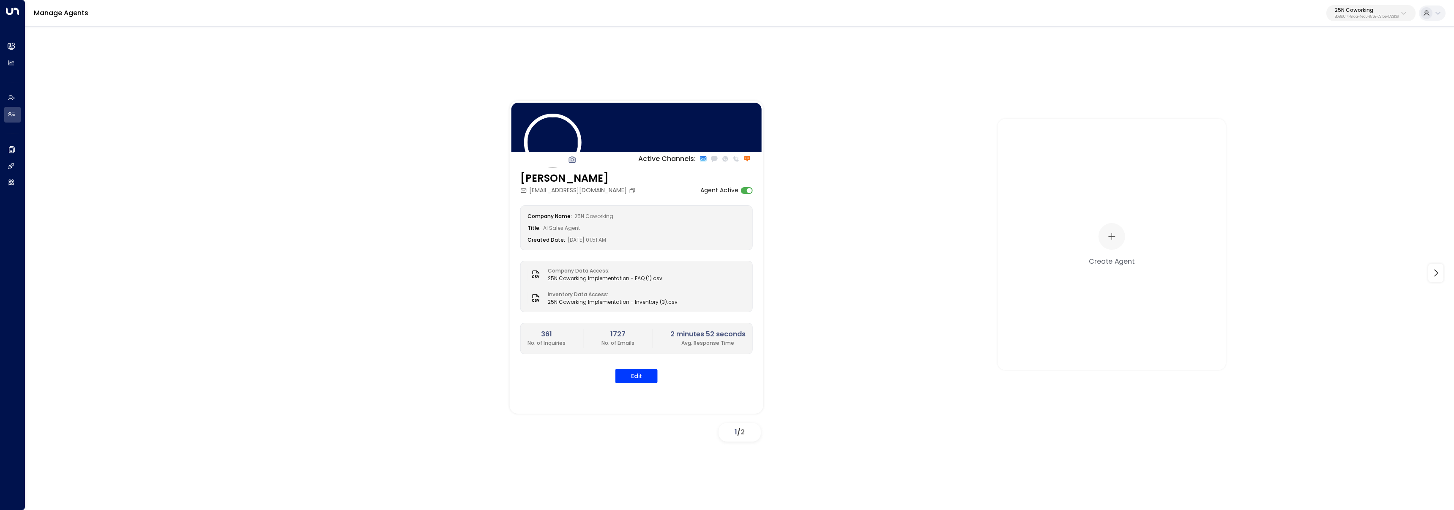
click at [1365, 18] on p "3b9800f4-81ca-4ec0-8758-72fbe4763f36" at bounding box center [1367, 16] width 64 height 3
type input "*******"
click at [1301, 64] on div "[PERSON_NAME] Suites ID: 638ec7b5-66cb-467c-be2f-f19c05816232" at bounding box center [1344, 66] width 115 height 17
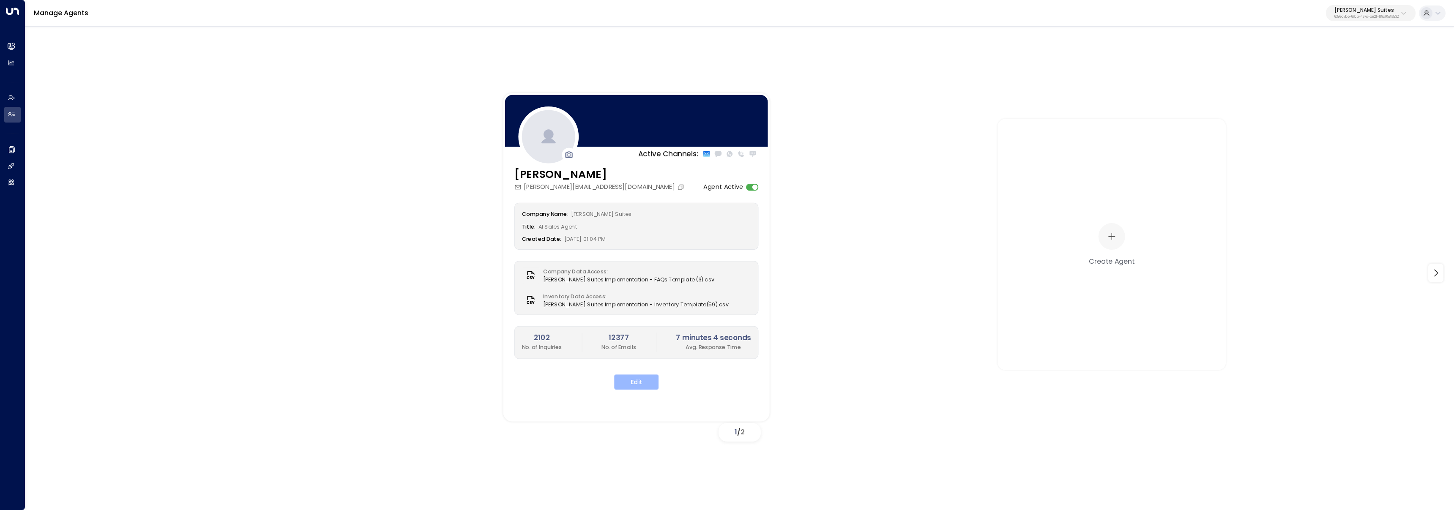
click at [648, 386] on button "Edit" at bounding box center [636, 382] width 44 height 15
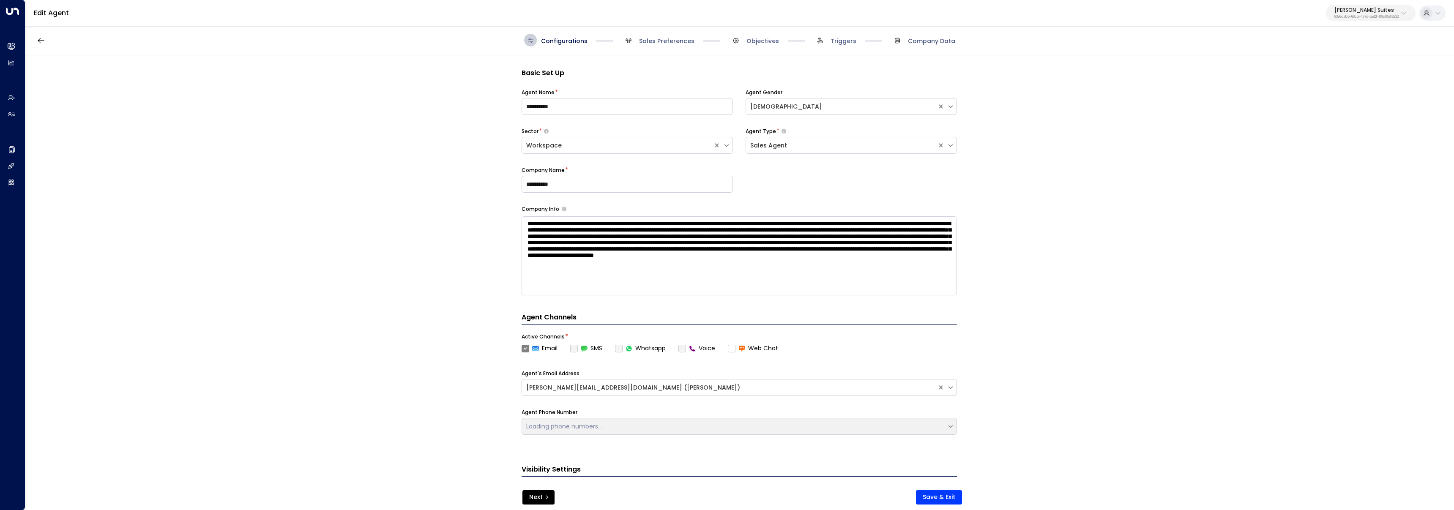
scroll to position [13, 0]
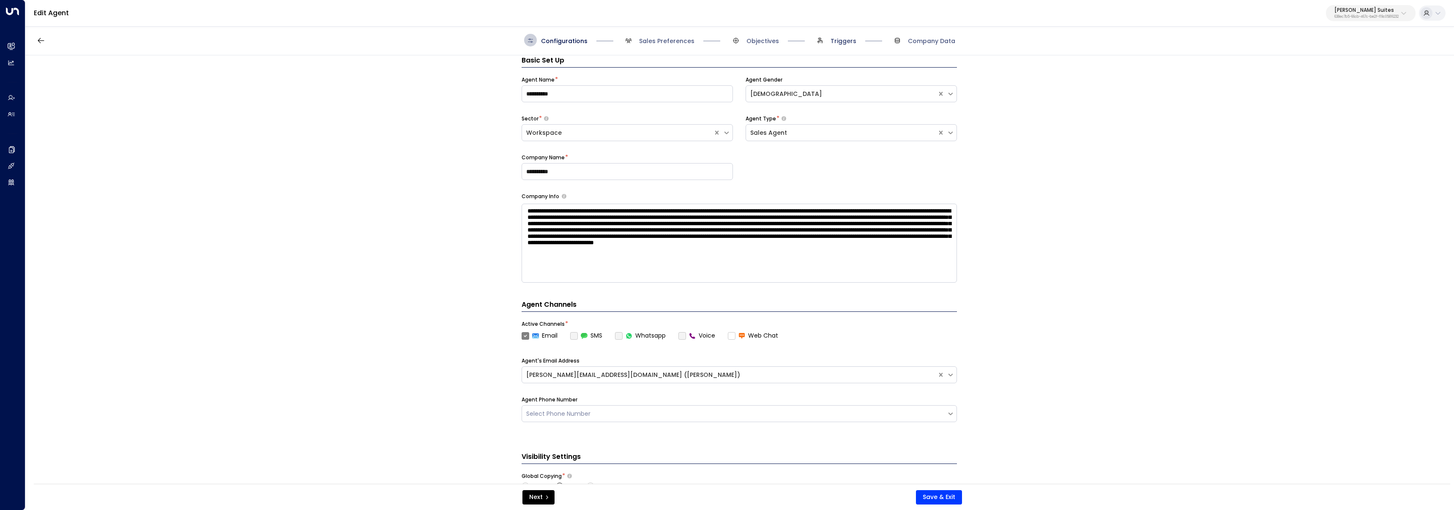
click at [844, 43] on span "Triggers" at bounding box center [844, 41] width 26 height 8
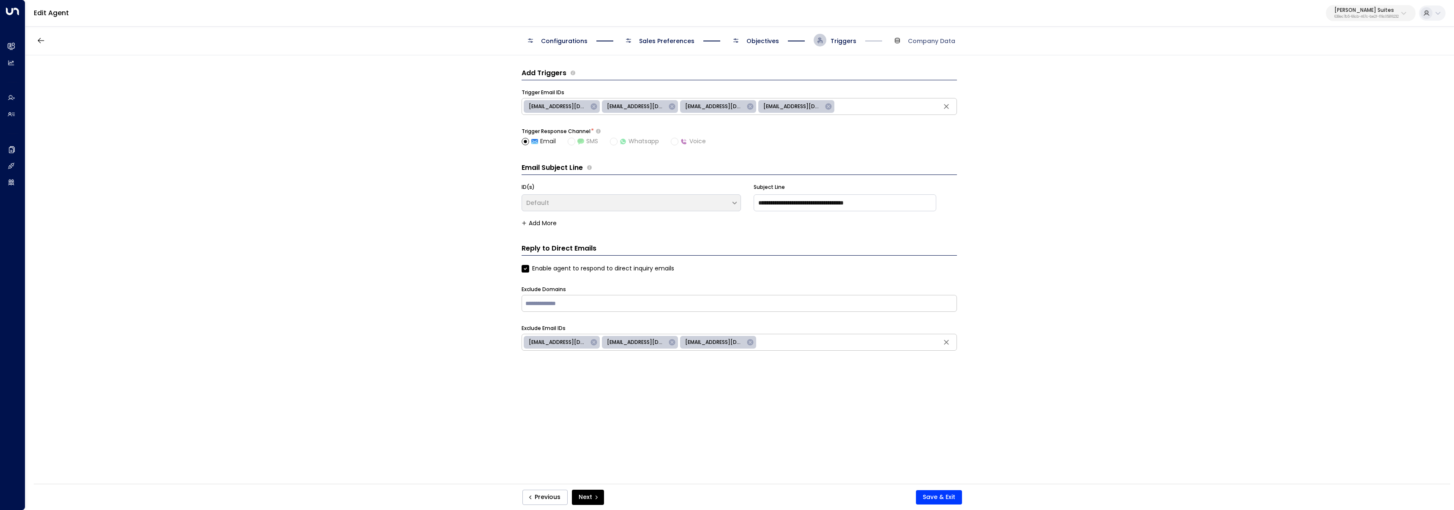
scroll to position [0, 0]
click at [759, 41] on span "Objectives" at bounding box center [763, 41] width 33 height 8
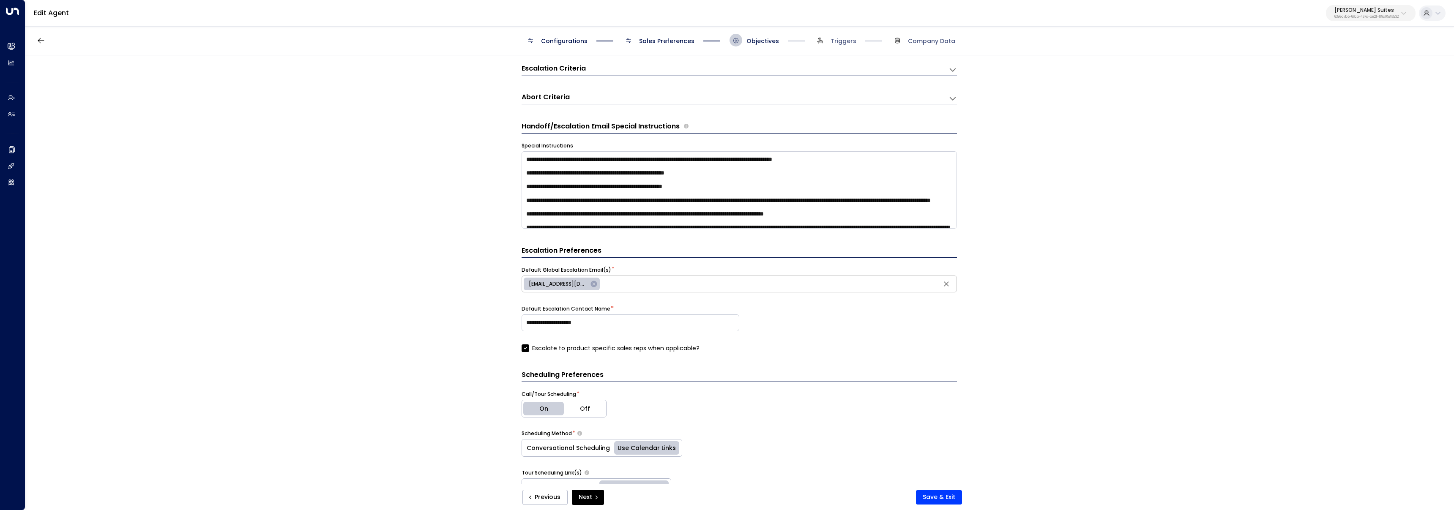
scroll to position [178, 0]
click at [556, 100] on h3 "Abort Criteria" at bounding box center [546, 99] width 48 height 10
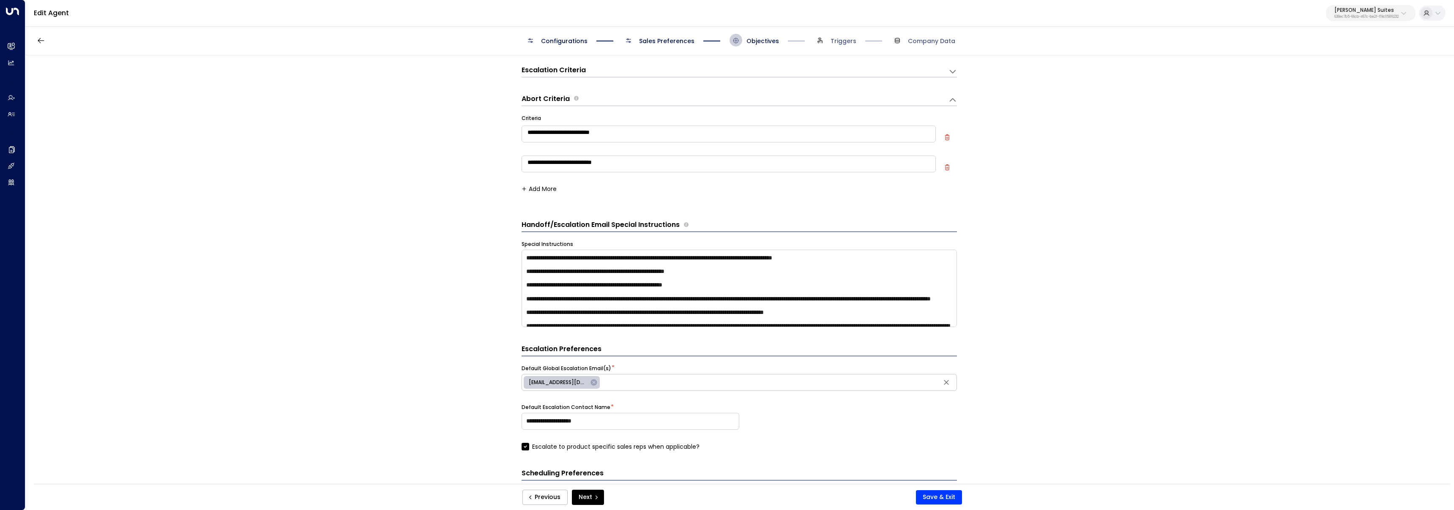
click at [548, 187] on button "Add More" at bounding box center [539, 189] width 35 height 7
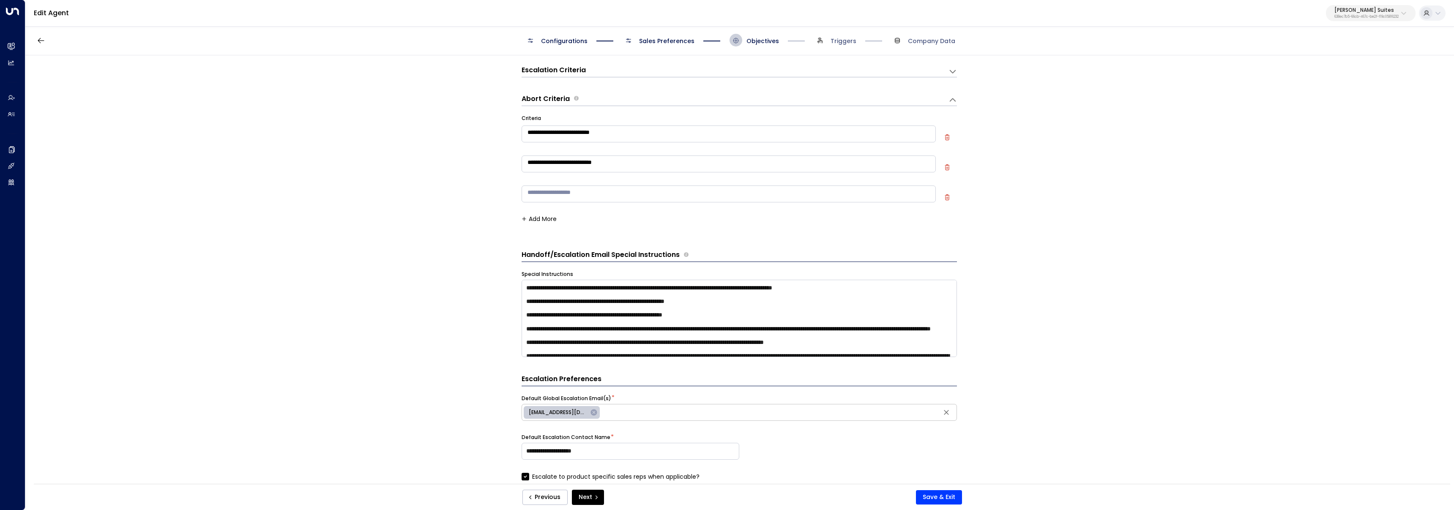
click at [563, 198] on textarea at bounding box center [729, 194] width 414 height 17
click at [626, 162] on textarea "**********" at bounding box center [729, 164] width 414 height 17
click at [589, 184] on div "* ​" at bounding box center [729, 195] width 414 height 23
click at [589, 188] on textarea at bounding box center [729, 194] width 414 height 17
type textarea "**********"
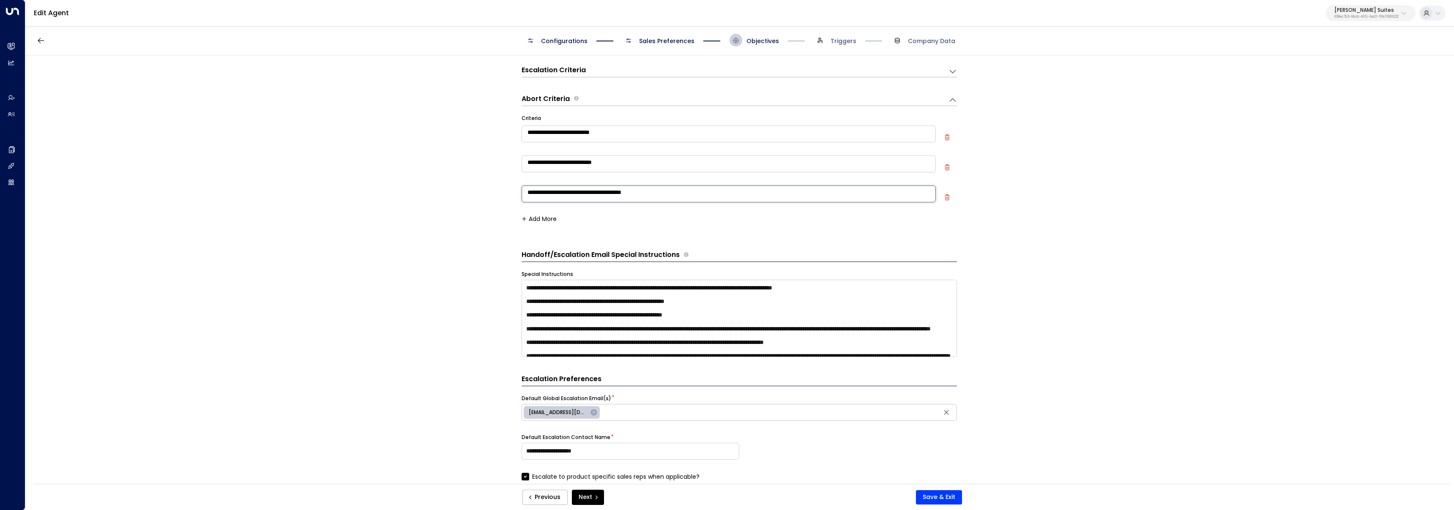
click at [932, 502] on button "Save & Exit" at bounding box center [939, 497] width 46 height 14
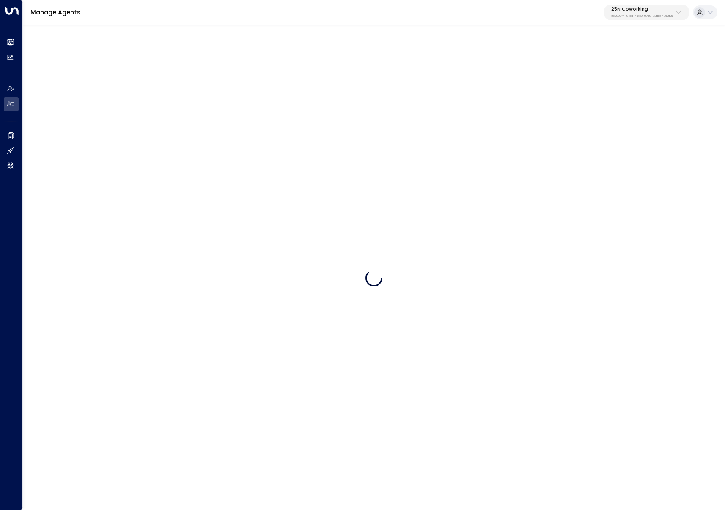
drag, startPoint x: 686, startPoint y: 13, endPoint x: 676, endPoint y: 13, distance: 9.7
click at [684, 13] on button "25N Coworking 3b9800f4-81ca-4ec0-8758-72fbe4763f36" at bounding box center [646, 13] width 86 height 16
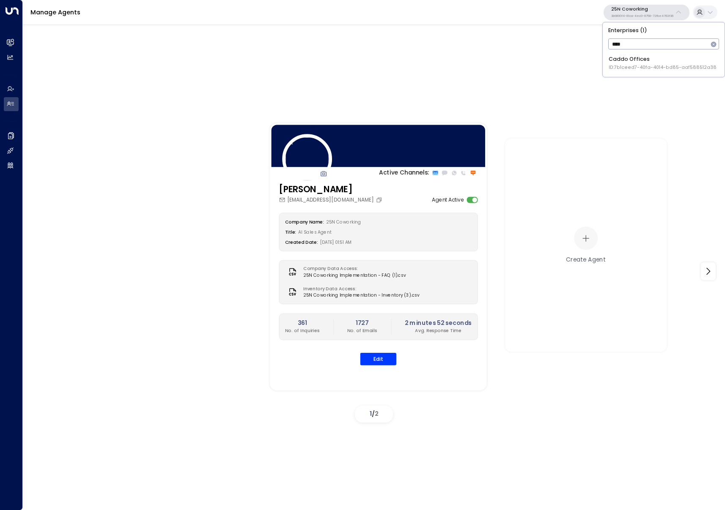
type input "****"
click at [641, 64] on span "ID: 7b1ceed7-40fa-4014-bd85-aaf588512a38" at bounding box center [662, 67] width 108 height 7
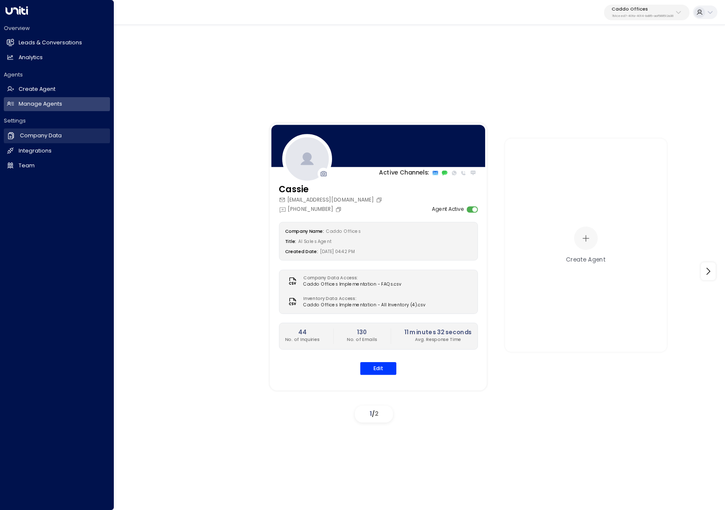
click at [46, 141] on link "Company Data Company Data" at bounding box center [57, 136] width 106 height 14
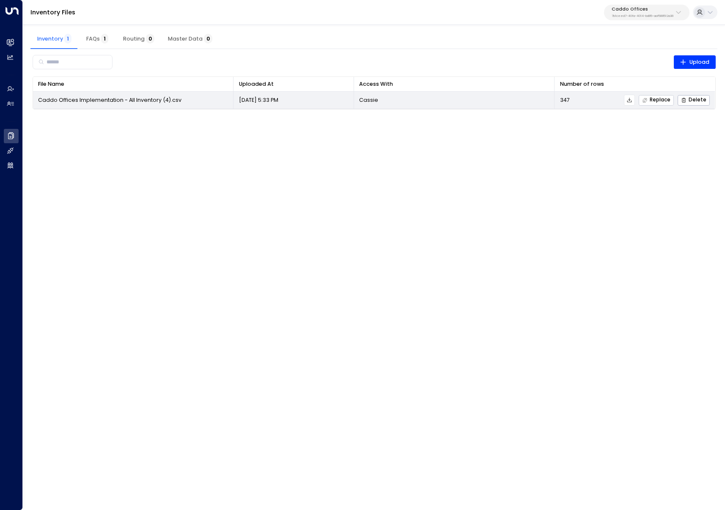
click at [661, 103] on button "Replace" at bounding box center [655, 100] width 35 height 11
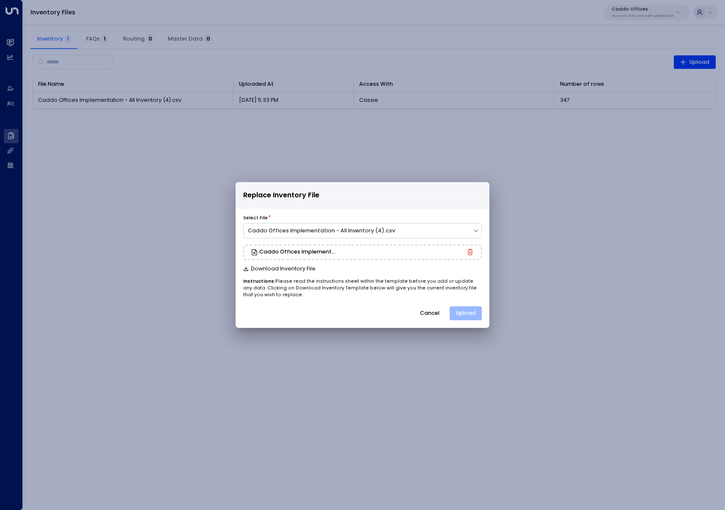
click at [467, 313] on button "Upload" at bounding box center [465, 314] width 32 height 14
